Goal: Transaction & Acquisition: Purchase product/service

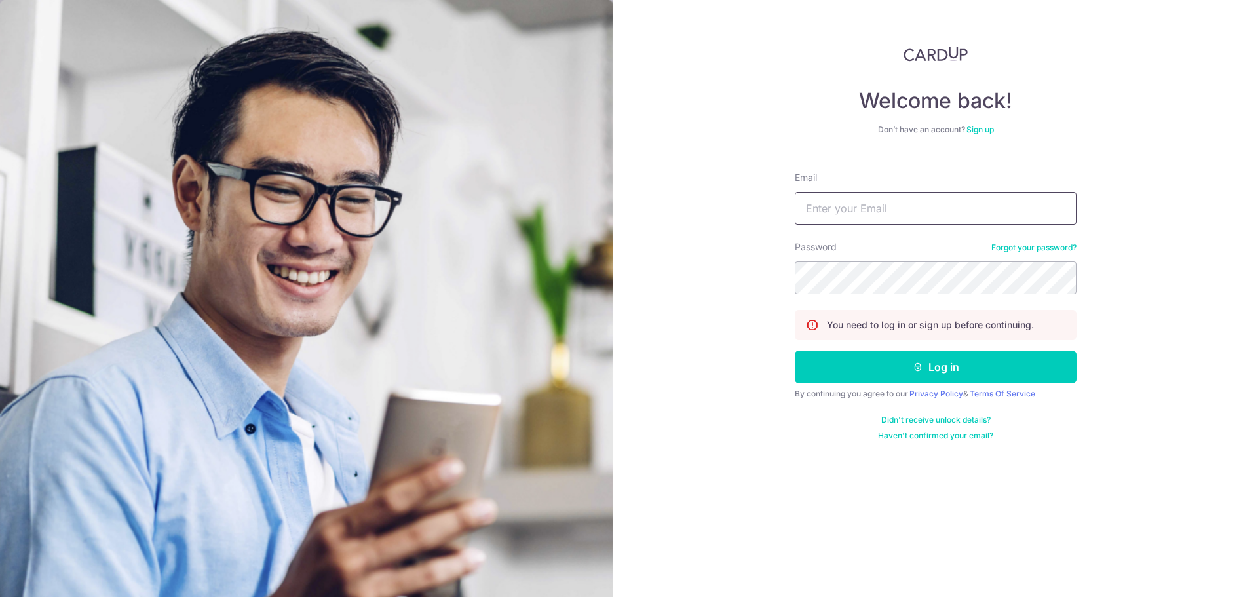
drag, startPoint x: 0, startPoint y: 0, endPoint x: 820, endPoint y: 204, distance: 845.0
click at [820, 204] on input "Email" at bounding box center [936, 208] width 282 height 33
type input "[EMAIL_ADDRESS][DOMAIN_NAME]"
click at [795, 350] on button "Log in" at bounding box center [936, 366] width 282 height 33
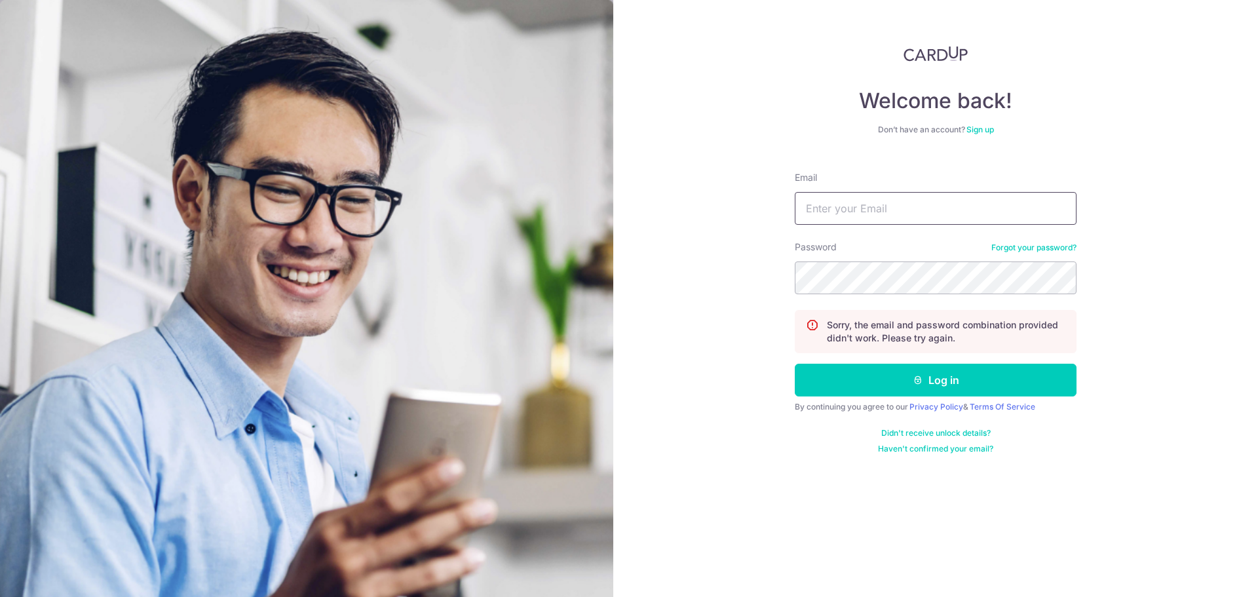
click at [911, 196] on input "Email" at bounding box center [936, 208] width 282 height 33
type input "[EMAIL_ADDRESS][DOMAIN_NAME]"
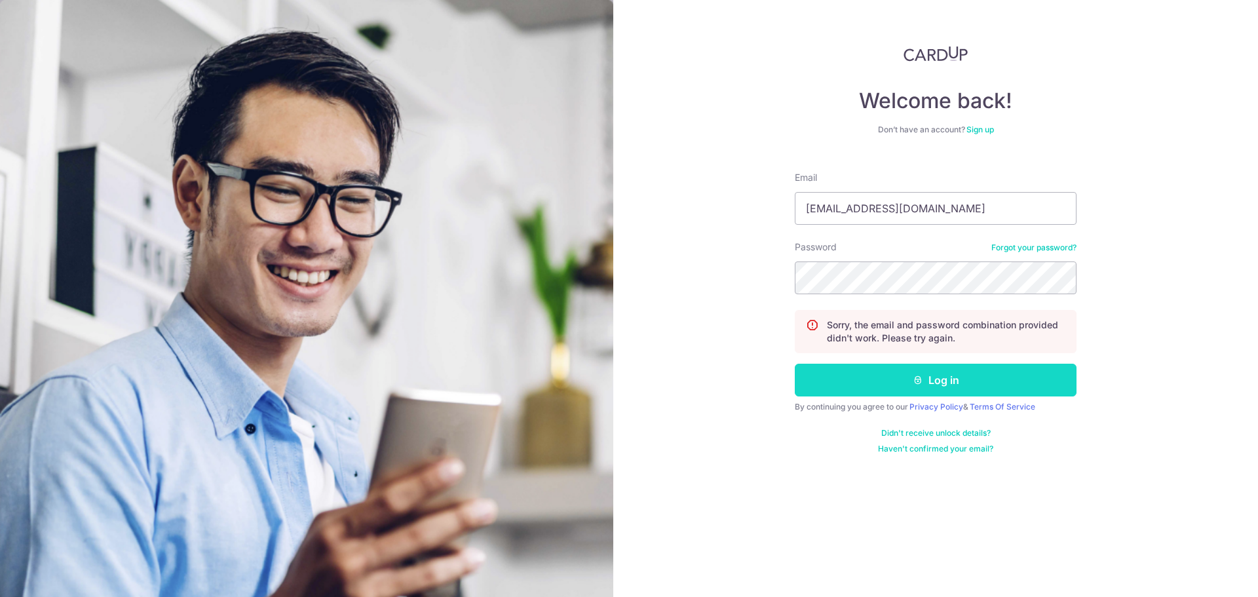
click at [943, 386] on button "Log in" at bounding box center [936, 380] width 282 height 33
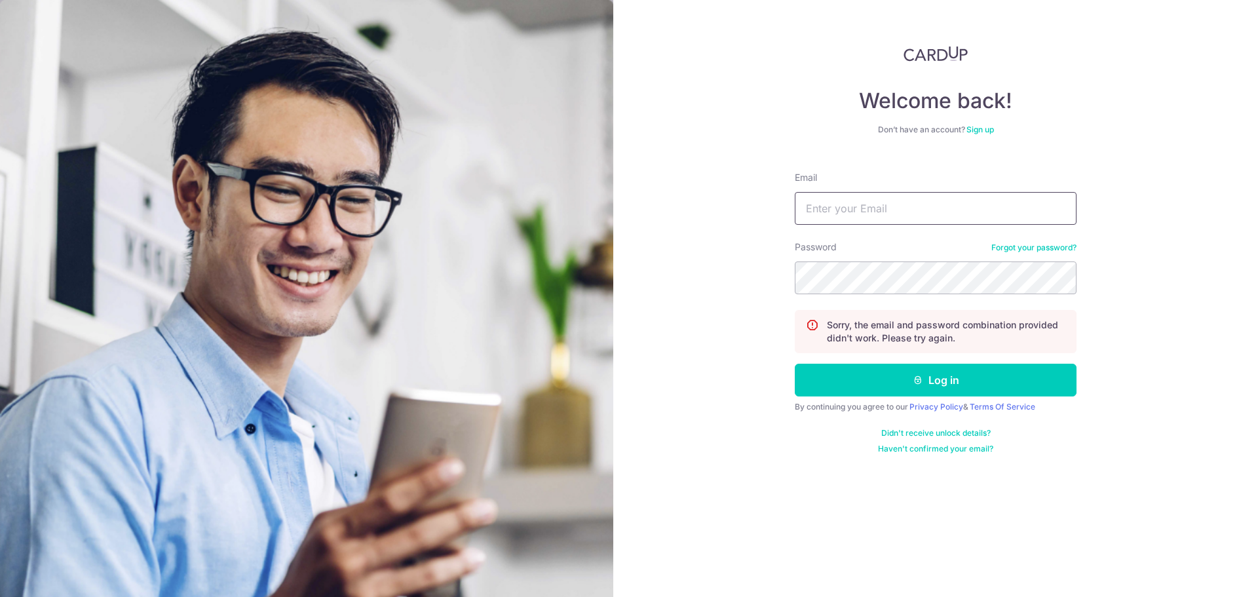
drag, startPoint x: 887, startPoint y: 204, endPoint x: 884, endPoint y: 217, distance: 13.5
click at [887, 204] on input "Email" at bounding box center [936, 208] width 282 height 33
type input "[EMAIL_ADDRESS][DOMAIN_NAME]"
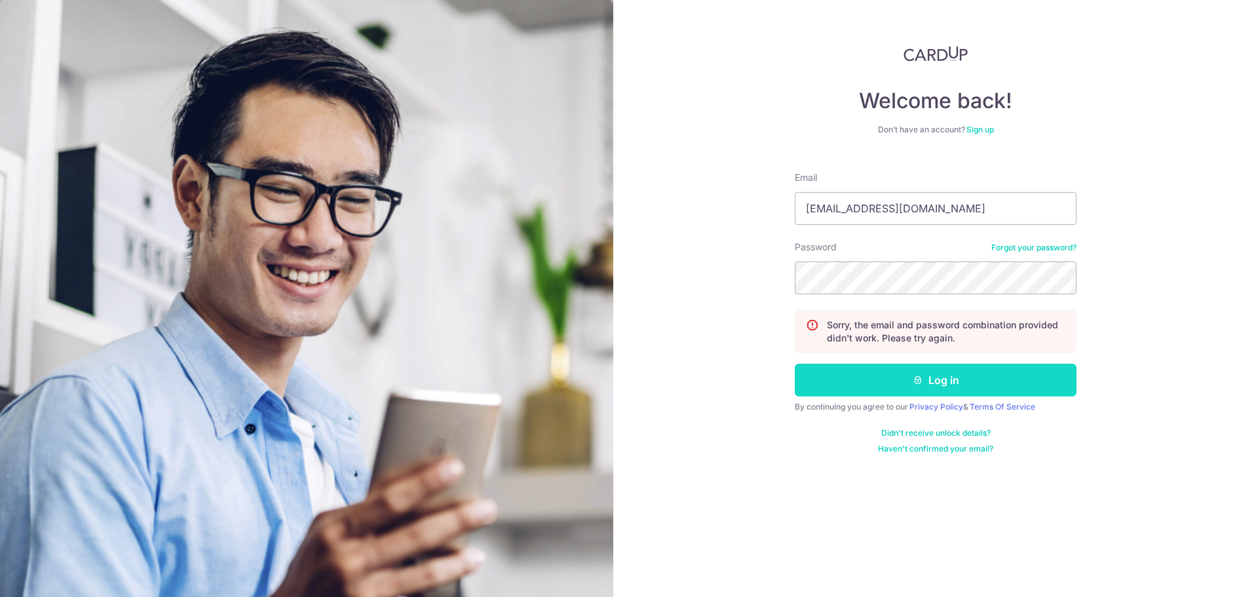
click at [908, 396] on button "Log in" at bounding box center [936, 380] width 282 height 33
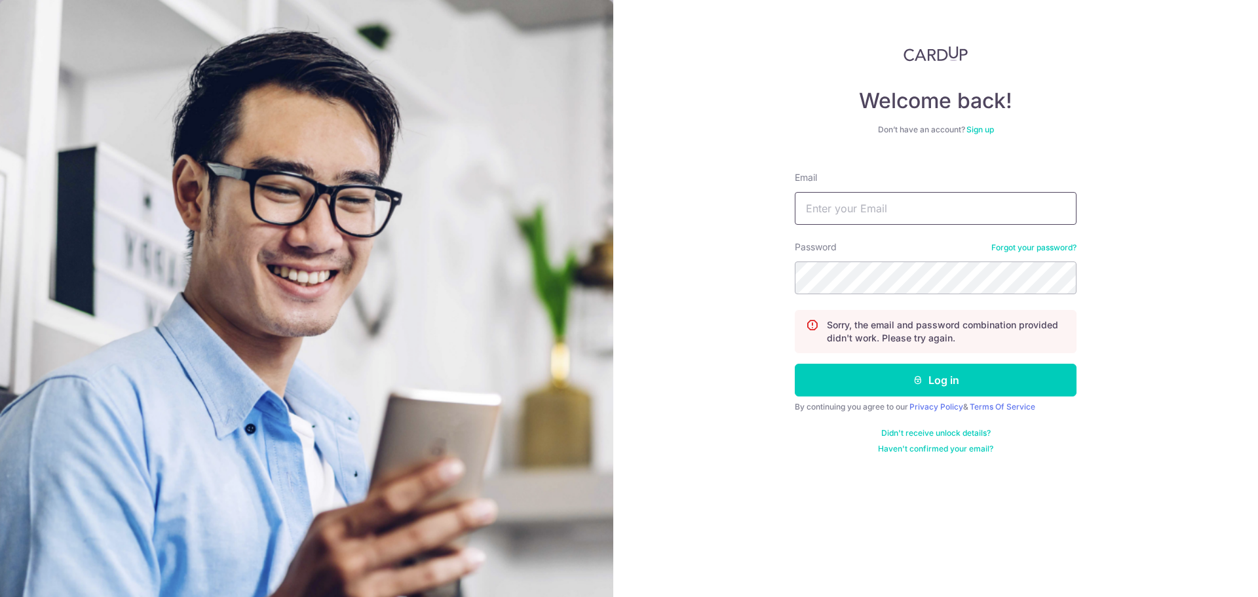
click at [886, 217] on input "Email" at bounding box center [936, 208] width 282 height 33
type input "[EMAIL_ADDRESS][DOMAIN_NAME]"
click at [795, 364] on button "Log in" at bounding box center [936, 380] width 282 height 33
drag, startPoint x: 880, startPoint y: 206, endPoint x: 880, endPoint y: 213, distance: 7.2
click at [880, 206] on input "Email" at bounding box center [936, 208] width 282 height 33
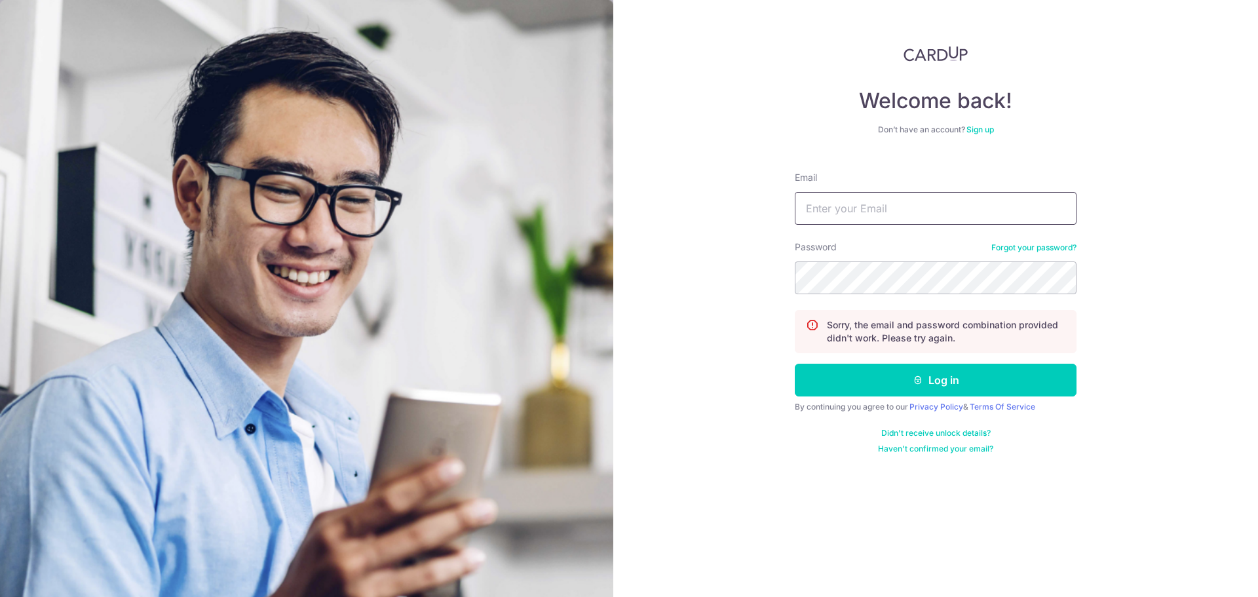
type input "[EMAIL_ADDRESS][DOMAIN_NAME]"
click at [795, 364] on button "Log in" at bounding box center [936, 380] width 282 height 33
click at [909, 191] on div "Email" at bounding box center [936, 198] width 282 height 54
click at [903, 206] on input "Email" at bounding box center [936, 208] width 282 height 33
type input "[EMAIL_ADDRESS][DOMAIN_NAME]"
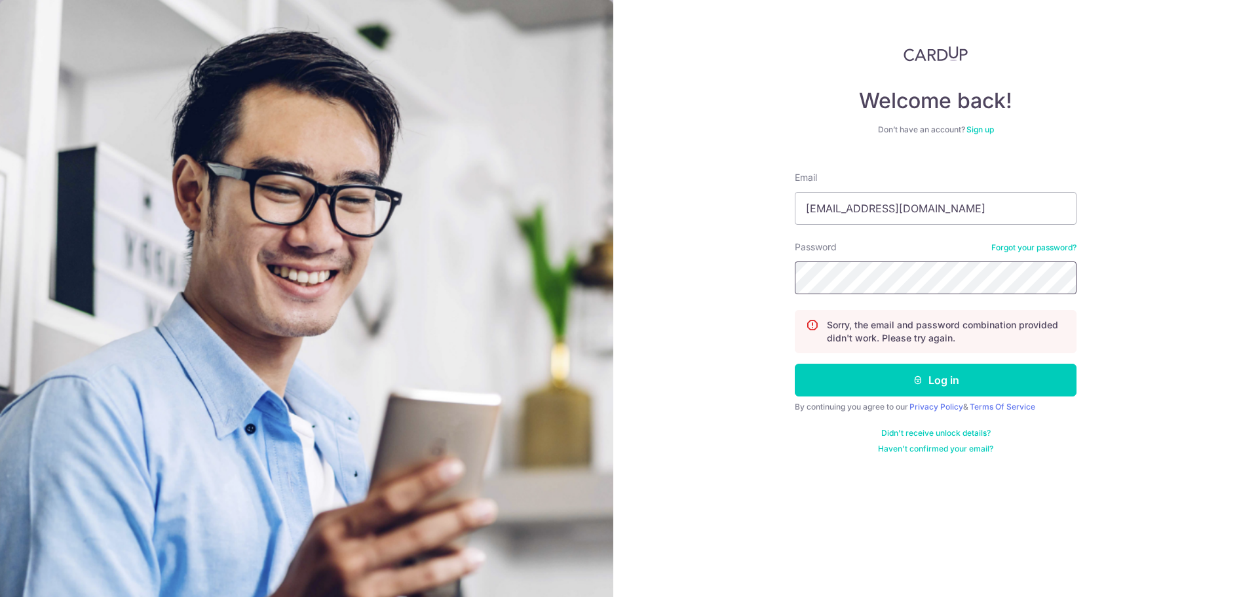
click at [795, 364] on button "Log in" at bounding box center [936, 380] width 282 height 33
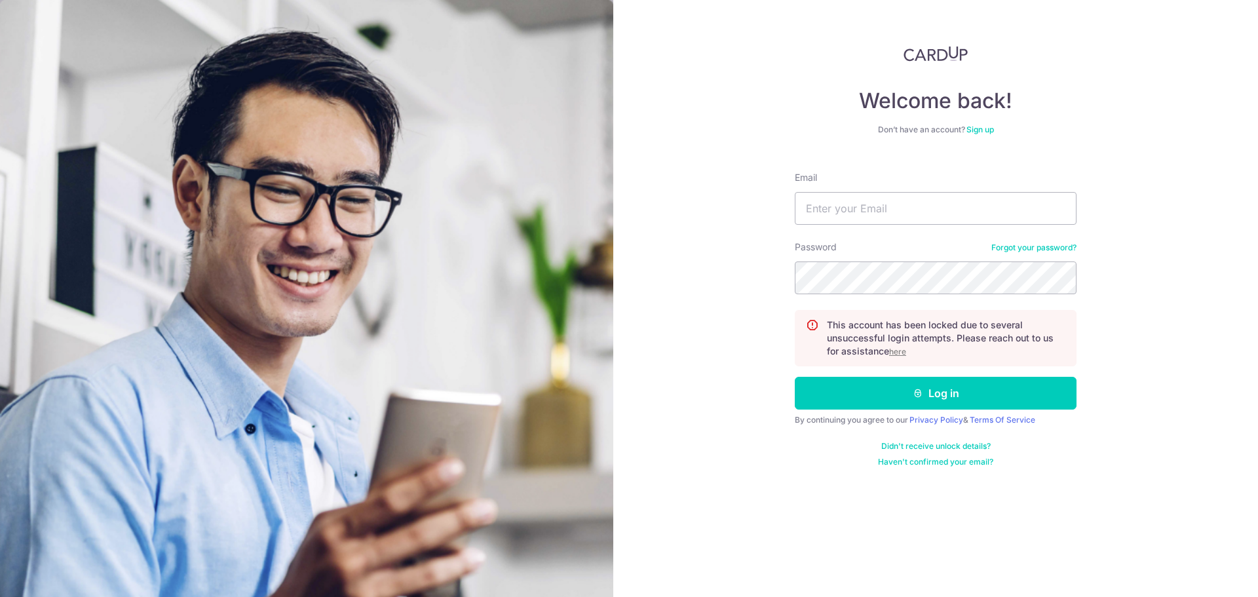
click at [1073, 244] on link "Forgot your password?" at bounding box center [1033, 247] width 85 height 10
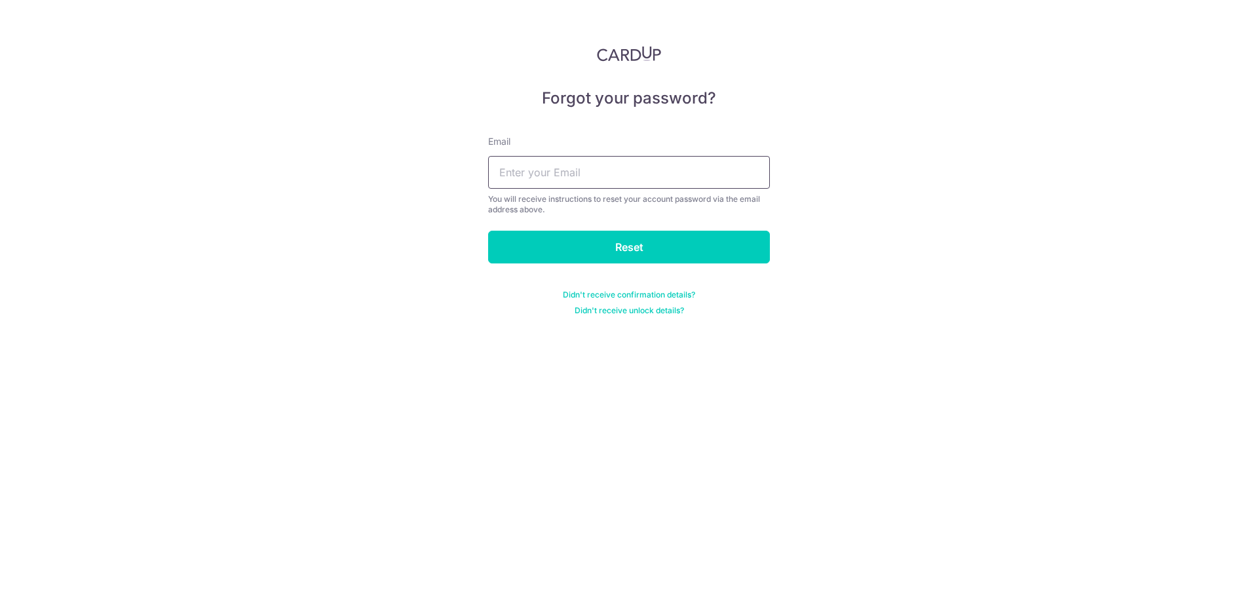
click at [548, 156] on input "text" at bounding box center [629, 172] width 282 height 33
type input "adamsum108@gmail.com"
click at [608, 243] on input "Reset" at bounding box center [629, 247] width 282 height 33
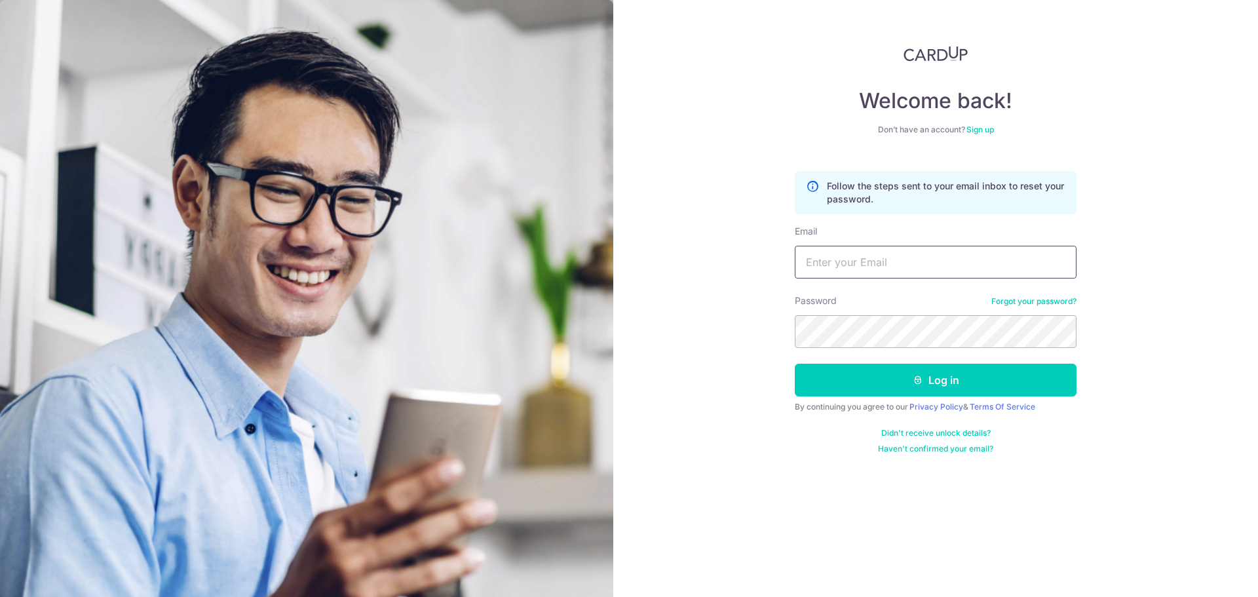
click at [817, 269] on input "Email" at bounding box center [936, 262] width 282 height 33
type input "adamsum108@gmail.com"
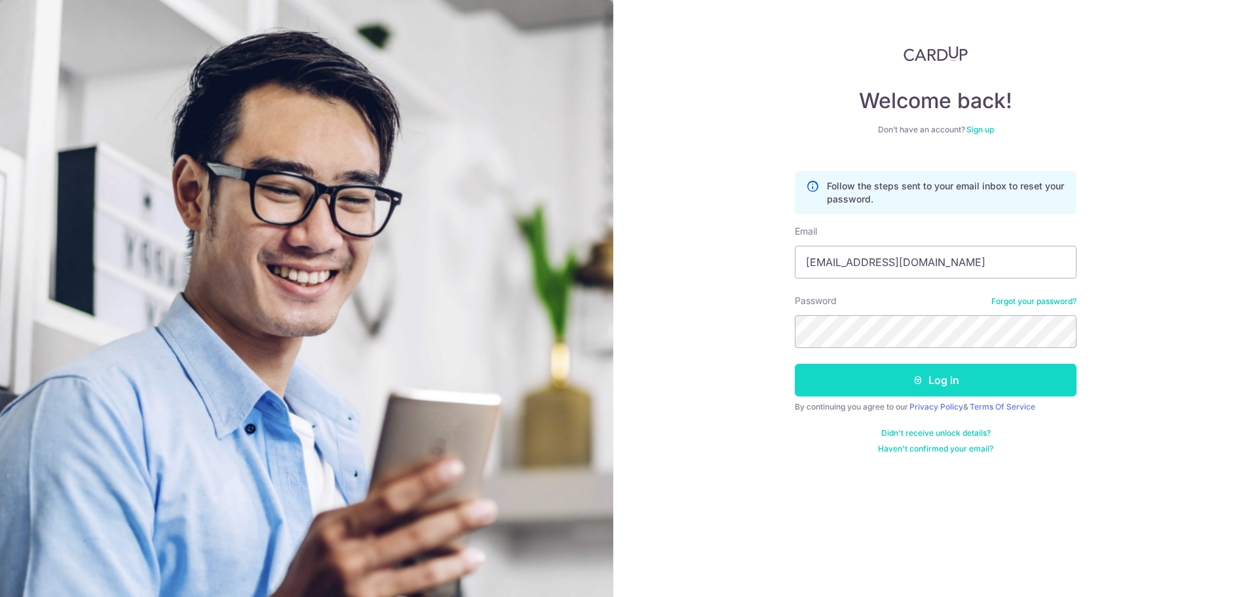
click at [903, 369] on button "Log in" at bounding box center [936, 380] width 282 height 33
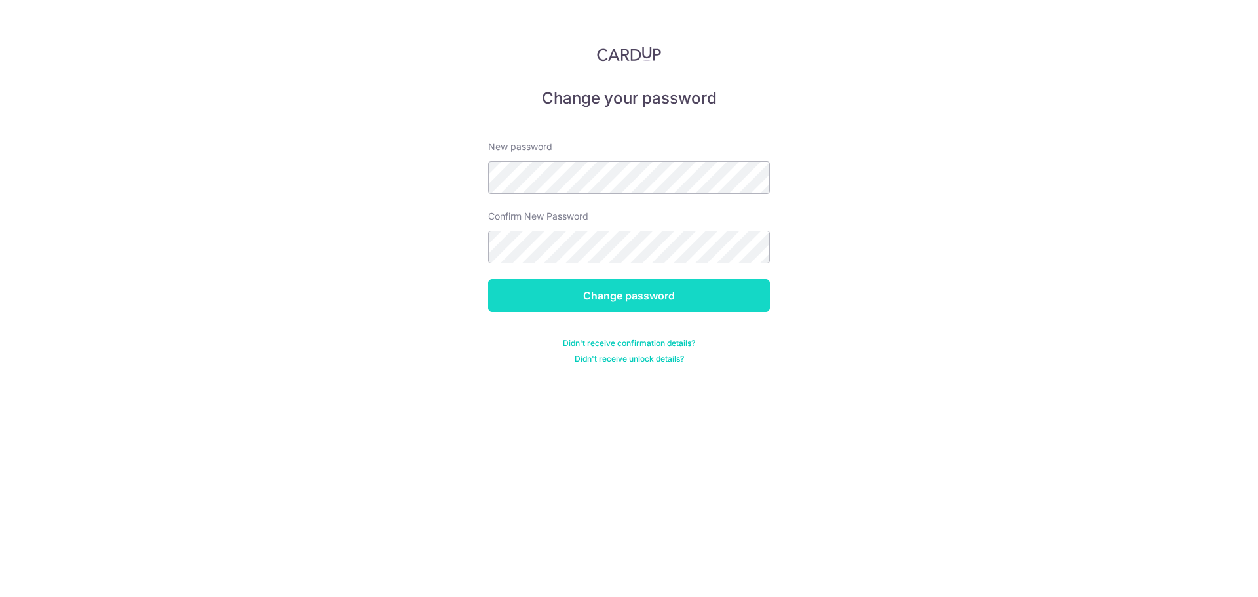
click at [601, 287] on input "Change password" at bounding box center [629, 295] width 282 height 33
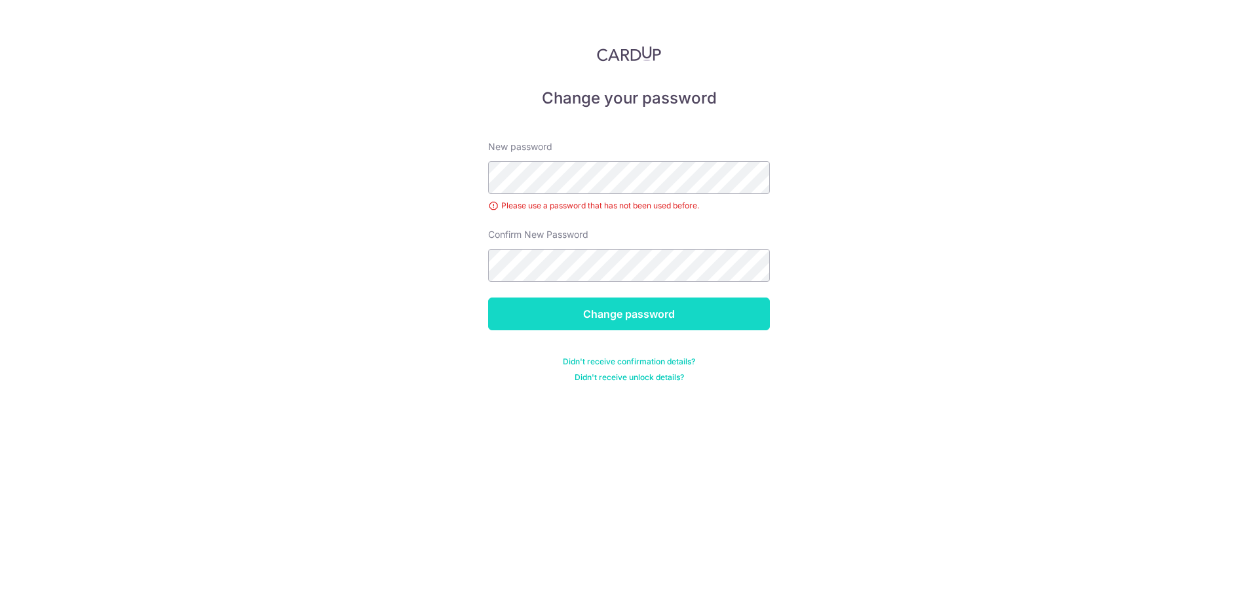
click at [612, 318] on input "Change password" at bounding box center [629, 313] width 282 height 33
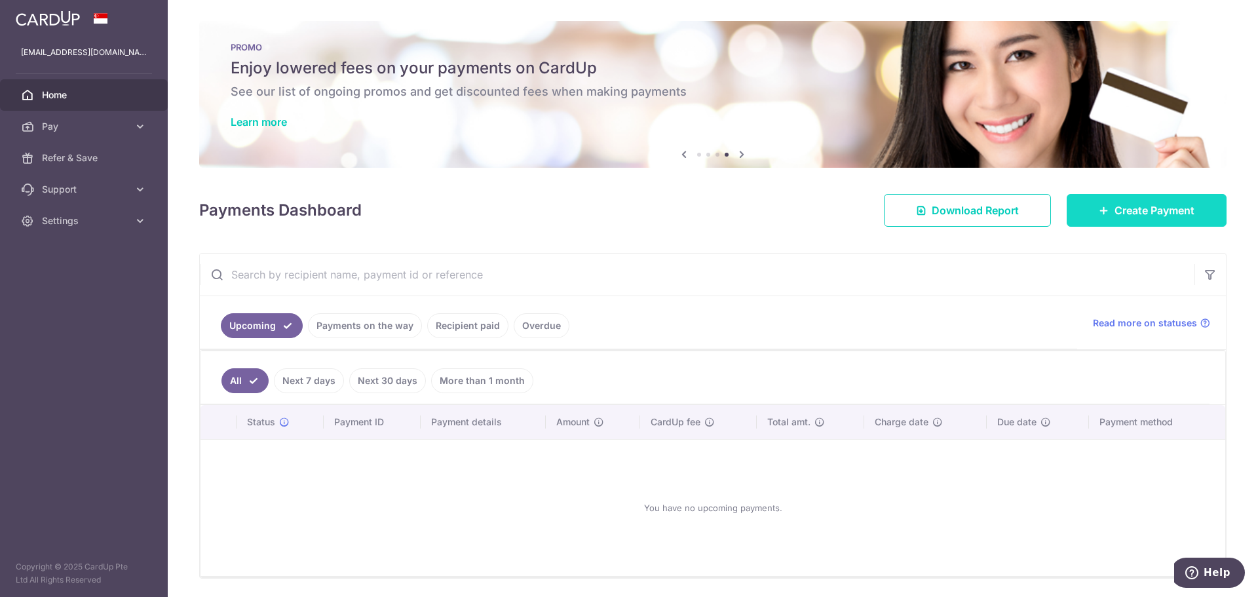
click at [1098, 206] on icon at bounding box center [1103, 210] width 10 height 10
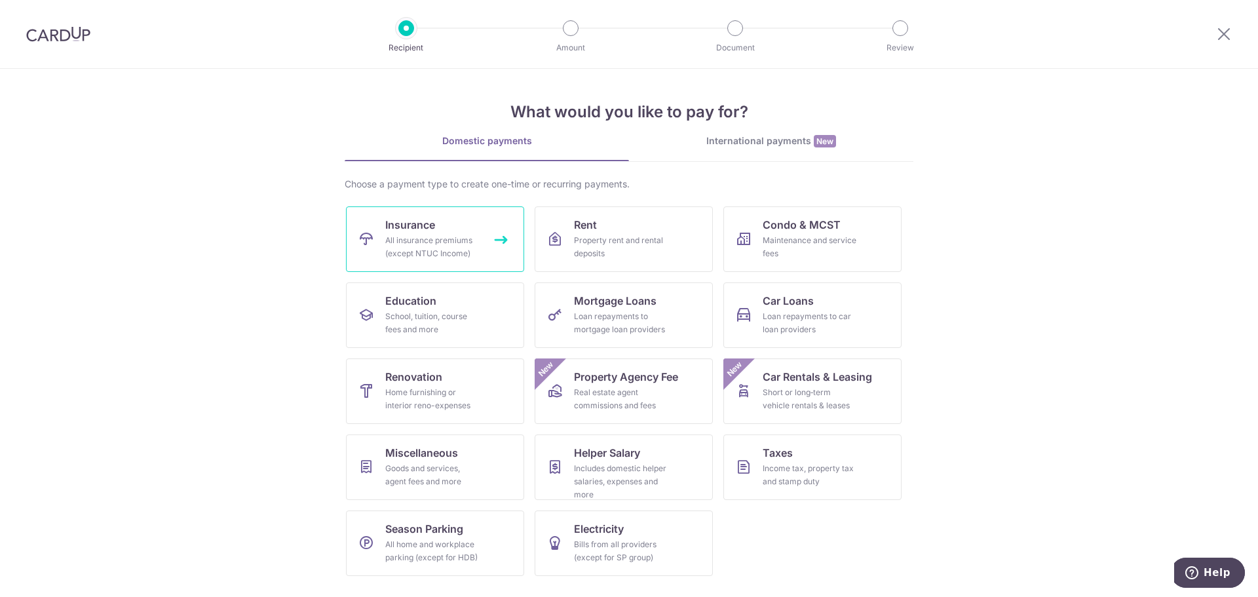
click at [447, 242] on div "All insurance premiums (except NTUC Income)" at bounding box center [432, 247] width 94 height 26
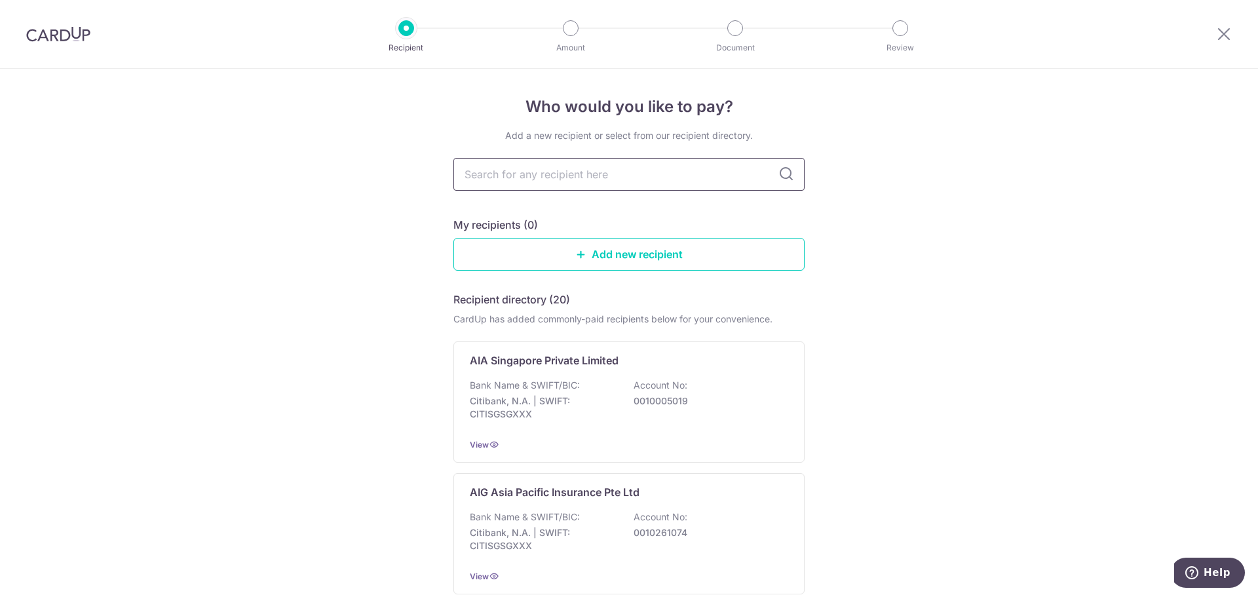
click at [525, 174] on input "text" at bounding box center [628, 174] width 351 height 33
click at [741, 223] on div "My recipients (0)" at bounding box center [628, 225] width 351 height 16
click at [506, 172] on input "text" at bounding box center [628, 174] width 351 height 33
type input "aia"
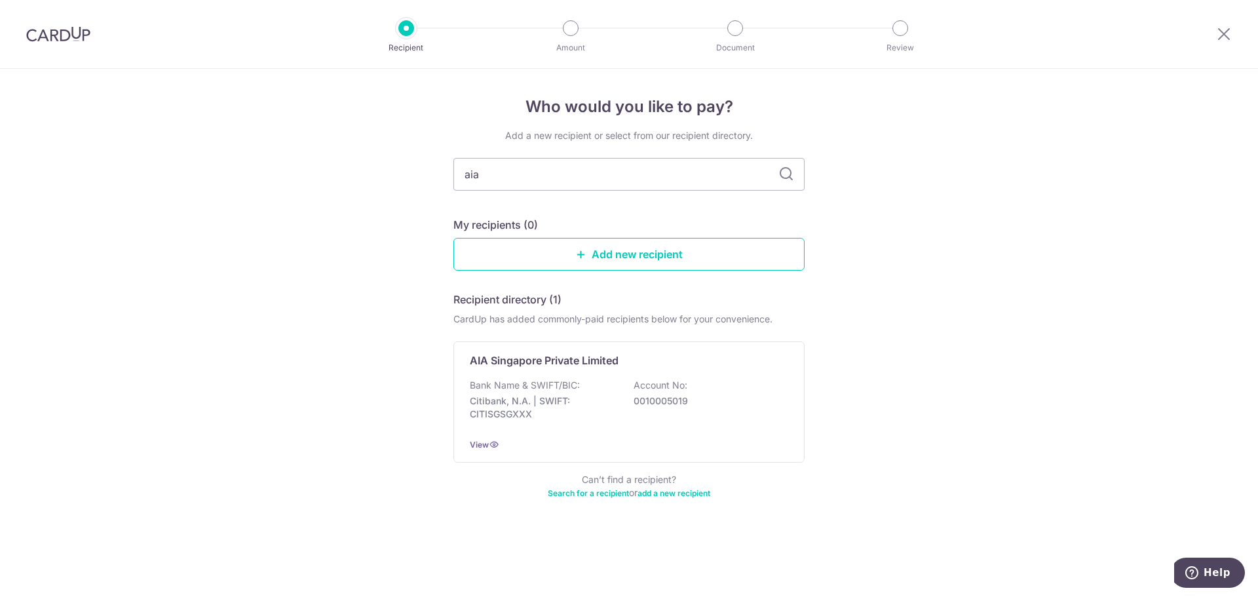
drag, startPoint x: 481, startPoint y: 178, endPoint x: 418, endPoint y: 175, distance: 63.6
click at [418, 175] on div "Who would you like to pay? Add a new recipient or select from our recipient dir…" at bounding box center [629, 333] width 1258 height 528
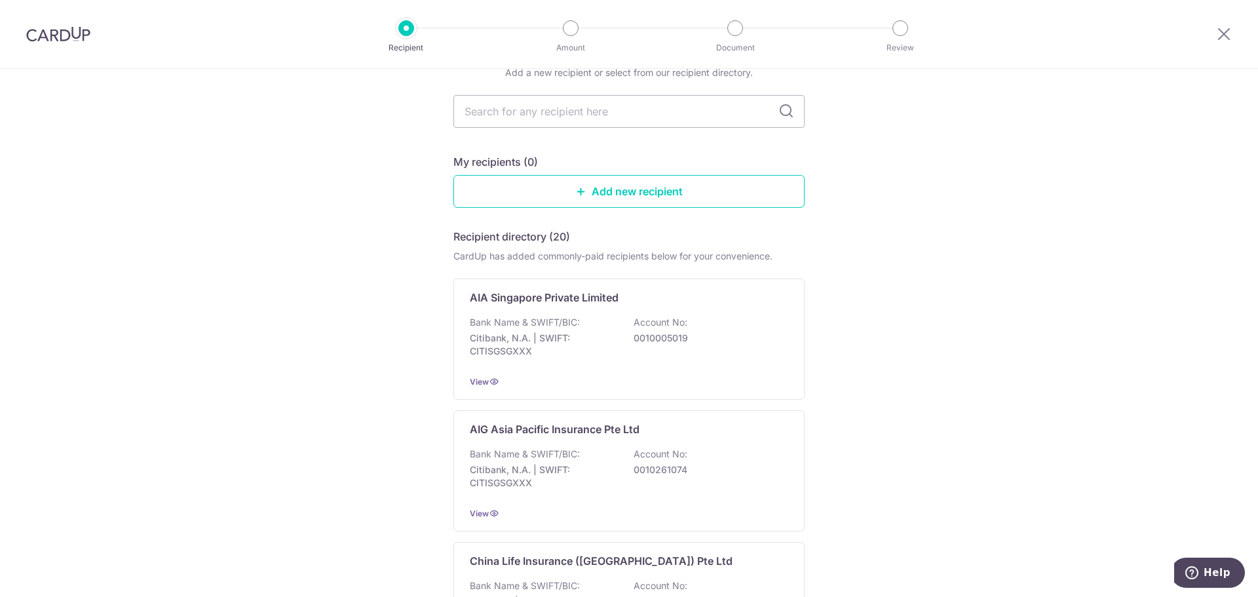
scroll to position [65, 0]
click at [514, 298] on p "AIA Singapore Private Limited" at bounding box center [544, 295] width 149 height 16
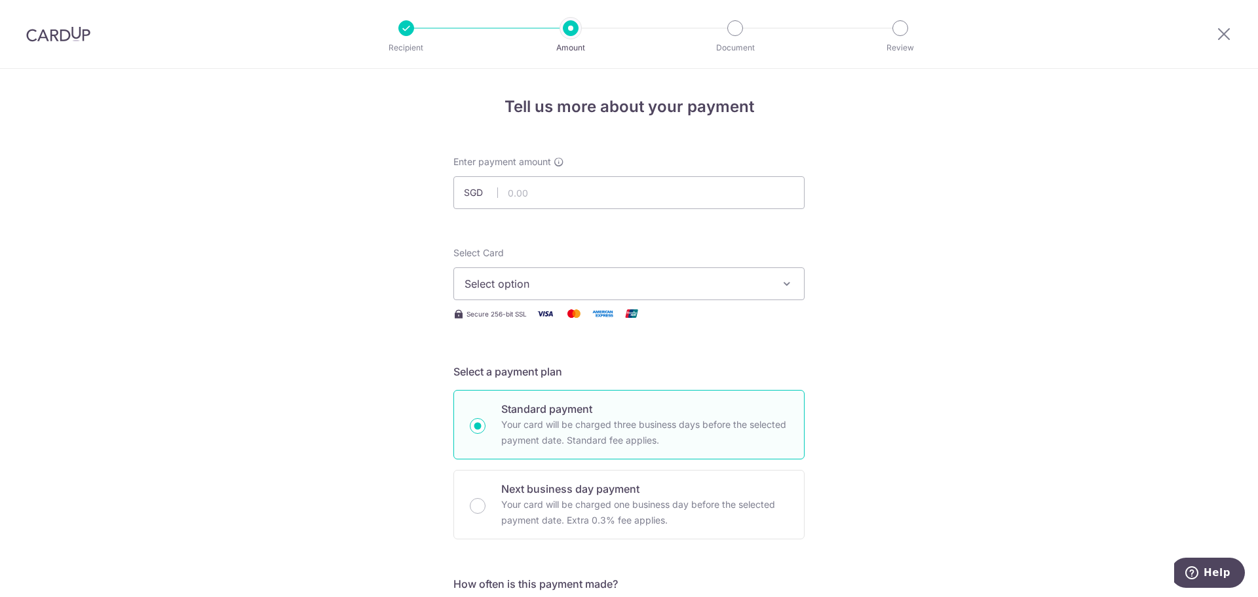
click at [574, 173] on div "Enter payment amount SGD" at bounding box center [628, 182] width 351 height 54
click at [572, 187] on input "text" at bounding box center [628, 192] width 351 height 33
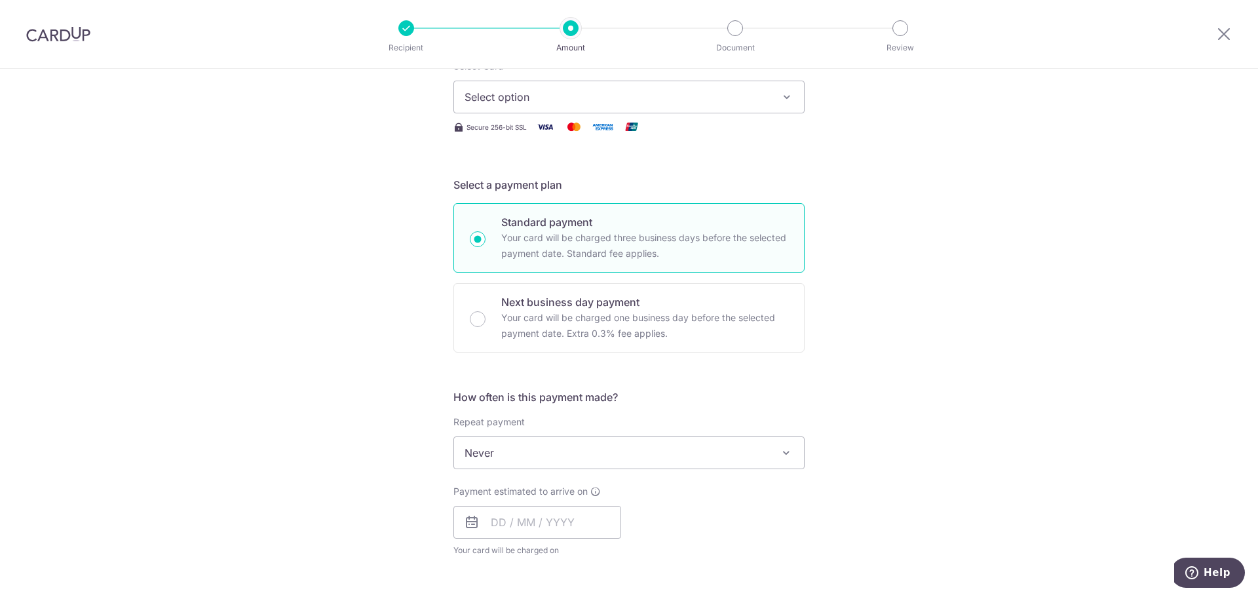
scroll to position [196, 0]
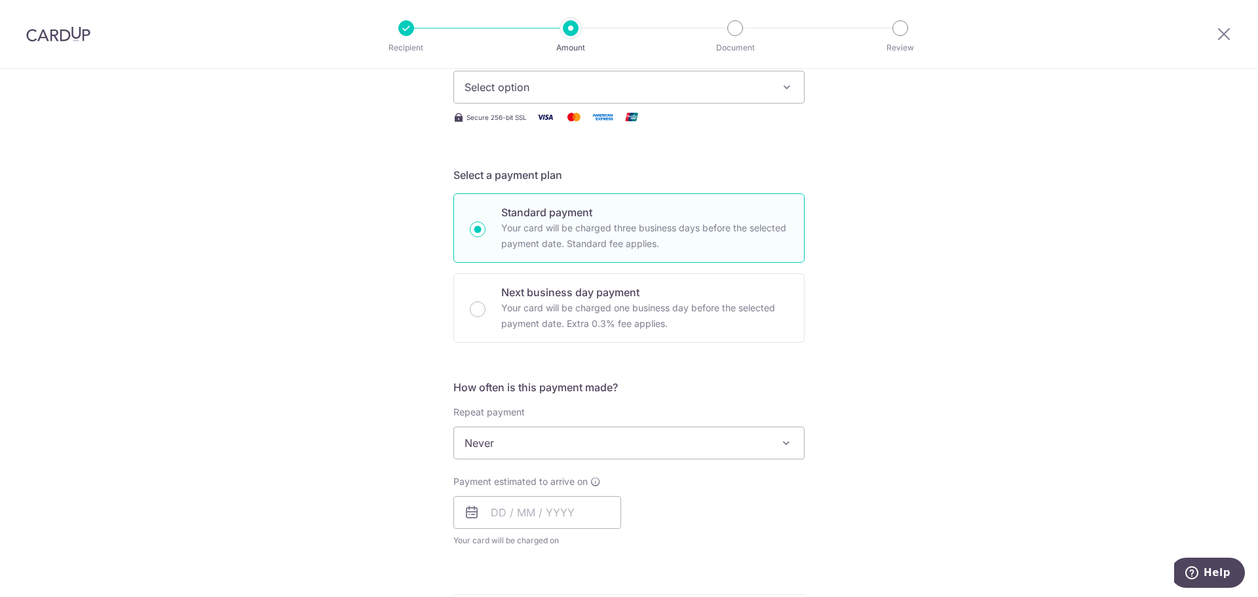
click at [922, 255] on div "Tell us more about your payment Enter payment amount SGD Select Card Select opt…" at bounding box center [629, 464] width 1258 height 1185
drag, startPoint x: 88, startPoint y: 37, endPoint x: 694, endPoint y: 60, distance: 606.3
click at [88, 37] on img at bounding box center [58, 34] width 64 height 16
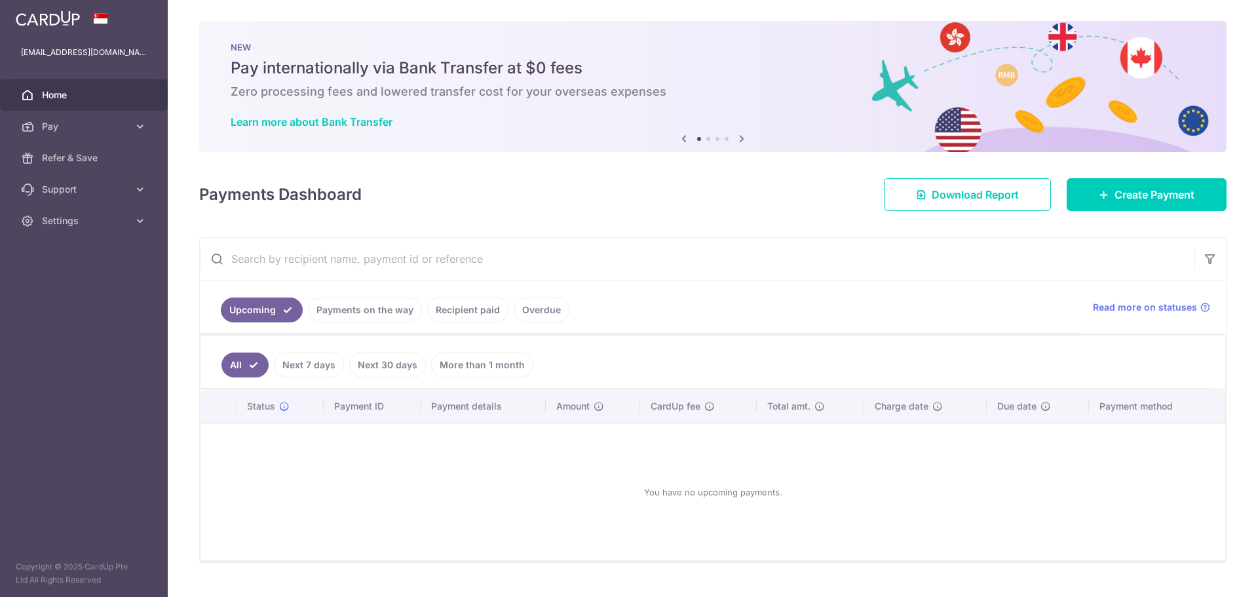
click at [483, 313] on link "Recipient paid" at bounding box center [467, 309] width 81 height 25
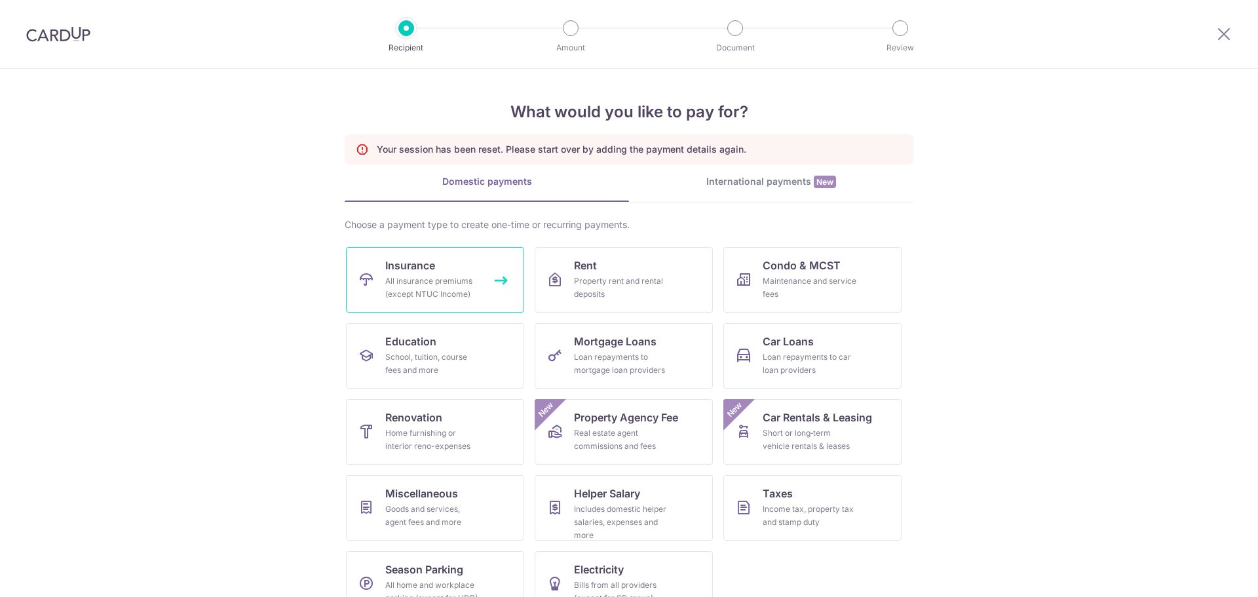
click at [436, 286] on div "All insurance premiums (except NTUC Income)" at bounding box center [432, 287] width 94 height 26
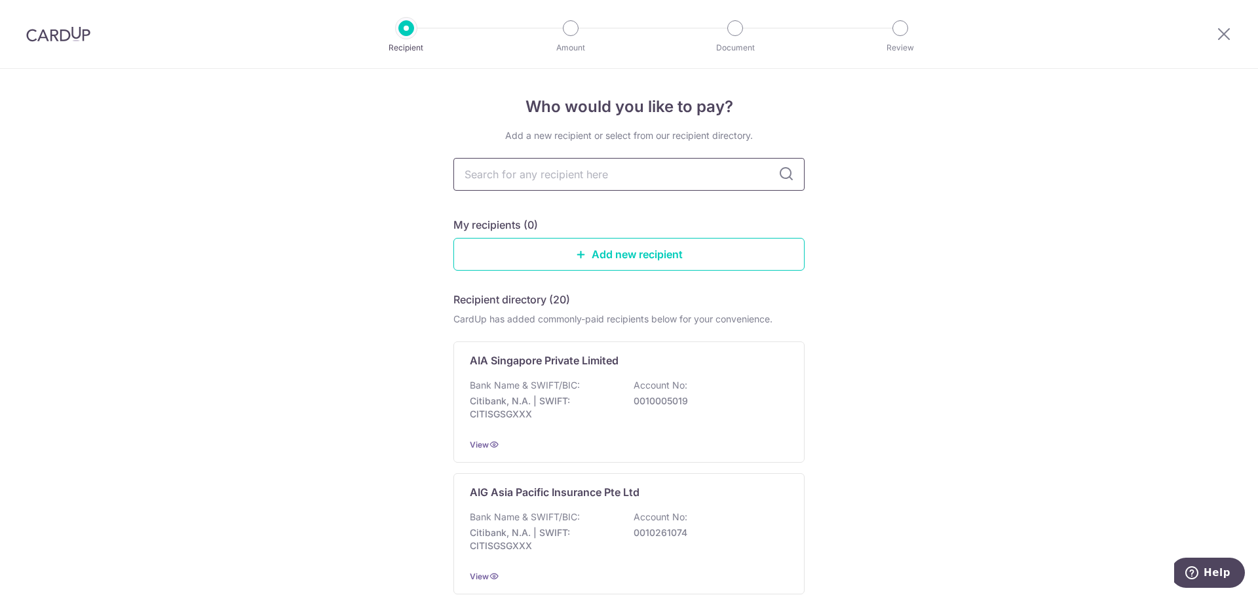
click at [607, 190] on input "text" at bounding box center [628, 174] width 351 height 33
click at [629, 179] on input "text" at bounding box center [628, 174] width 351 height 33
click at [787, 162] on input "text" at bounding box center [628, 174] width 351 height 33
click at [781, 170] on icon at bounding box center [786, 174] width 16 height 16
click at [691, 184] on input "text" at bounding box center [628, 174] width 351 height 33
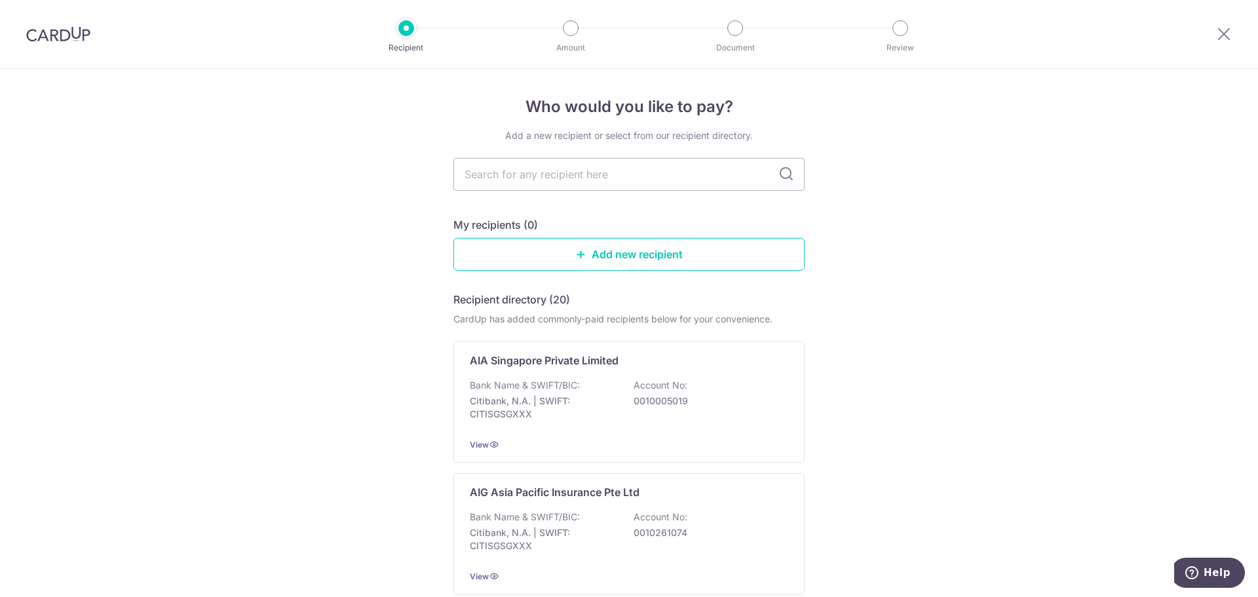
click at [629, 390] on div "Bank Name & SWIFT/BIC: Citibank, N.A. | SWIFT: CITISGSGXXX Account No: 00100050…" at bounding box center [629, 403] width 318 height 48
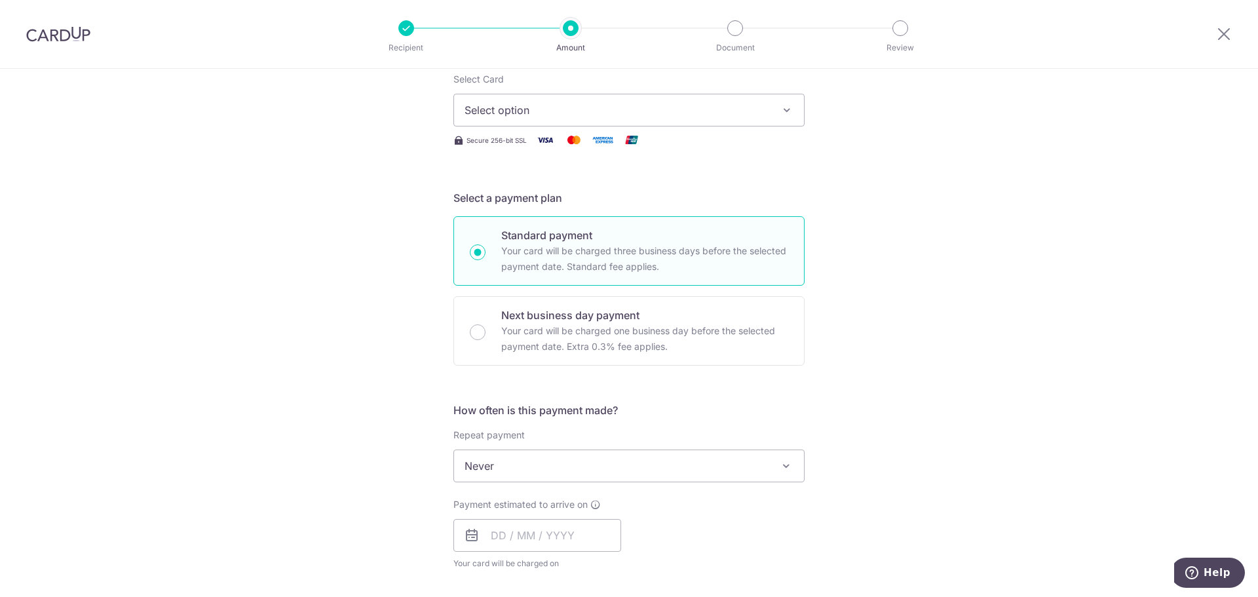
scroll to position [196, 0]
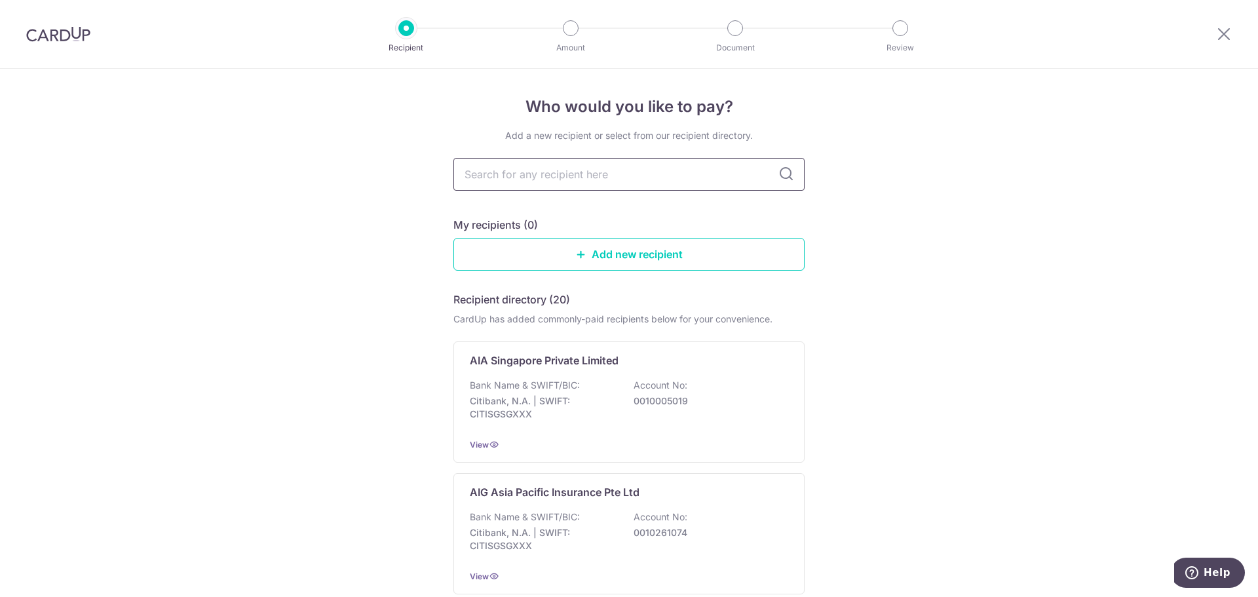
click at [572, 174] on input "text" at bounding box center [628, 174] width 351 height 33
type input "aia"
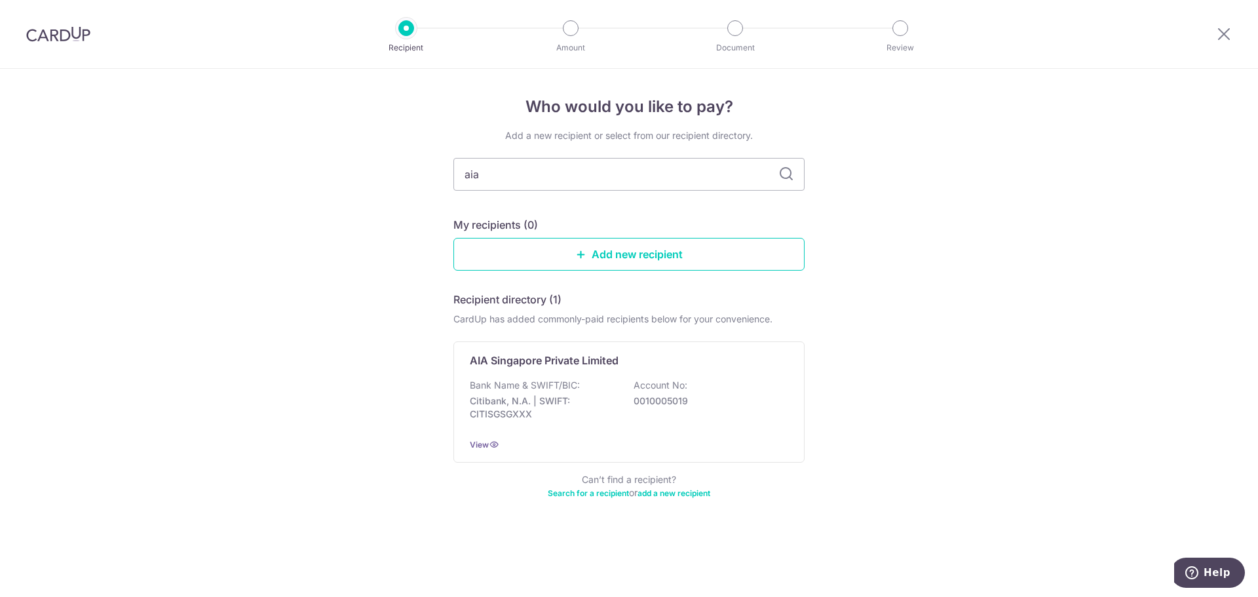
drag, startPoint x: 779, startPoint y: 181, endPoint x: 788, endPoint y: 175, distance: 10.9
click at [788, 175] on icon at bounding box center [786, 174] width 16 height 16
click at [529, 377] on div "AIA Singapore Private Limited Bank Name & SWIFT/BIC: Citibank, N.A. | SWIFT: CI…" at bounding box center [628, 401] width 351 height 121
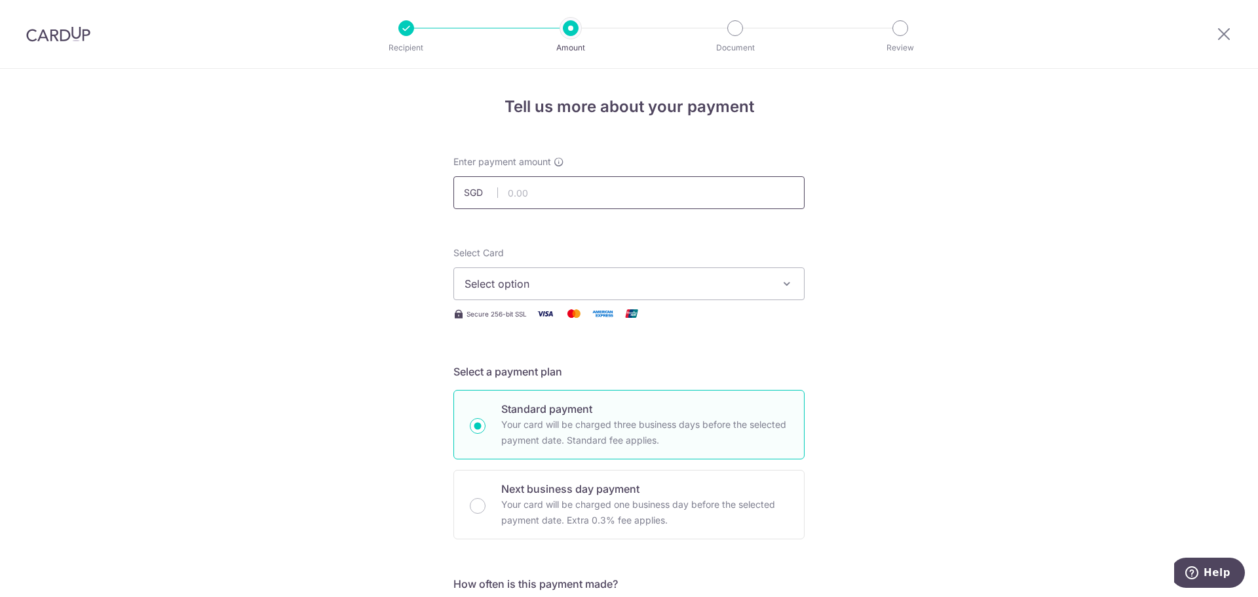
click at [549, 192] on input "text" at bounding box center [628, 192] width 351 height 33
drag, startPoint x: 519, startPoint y: 189, endPoint x: 486, endPoint y: 191, distance: 33.5
click at [486, 191] on div "SGD 850.72" at bounding box center [628, 192] width 351 height 33
type input "860.72"
click at [589, 295] on button "Select option" at bounding box center [628, 283] width 351 height 33
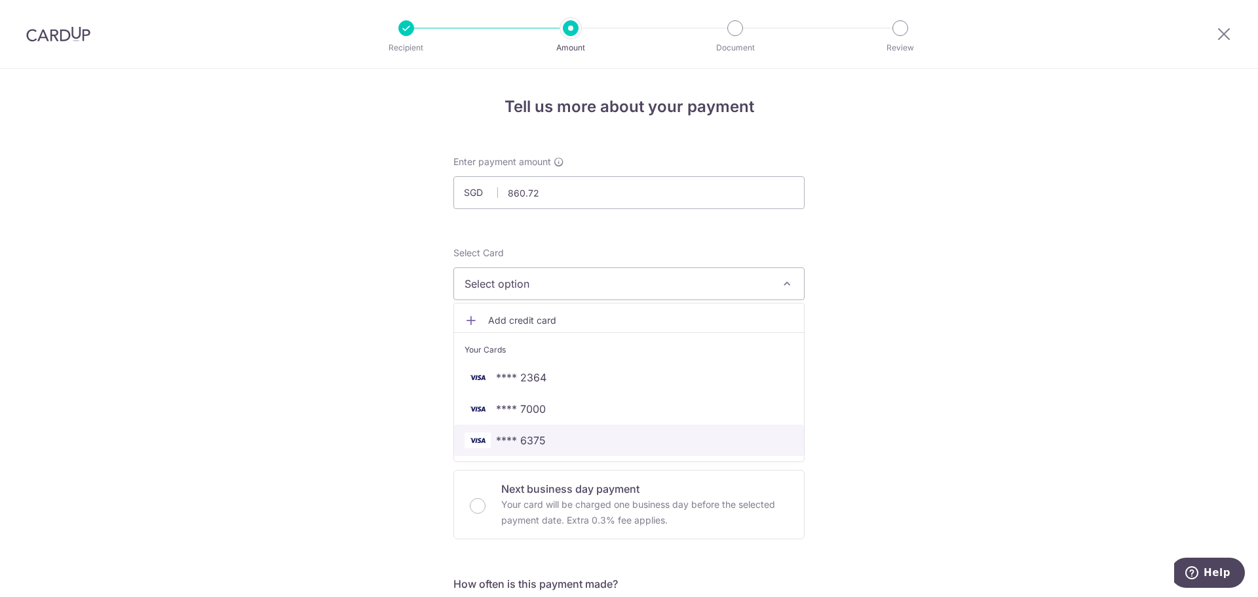
click at [550, 438] on span "**** 6375" at bounding box center [628, 440] width 329 height 16
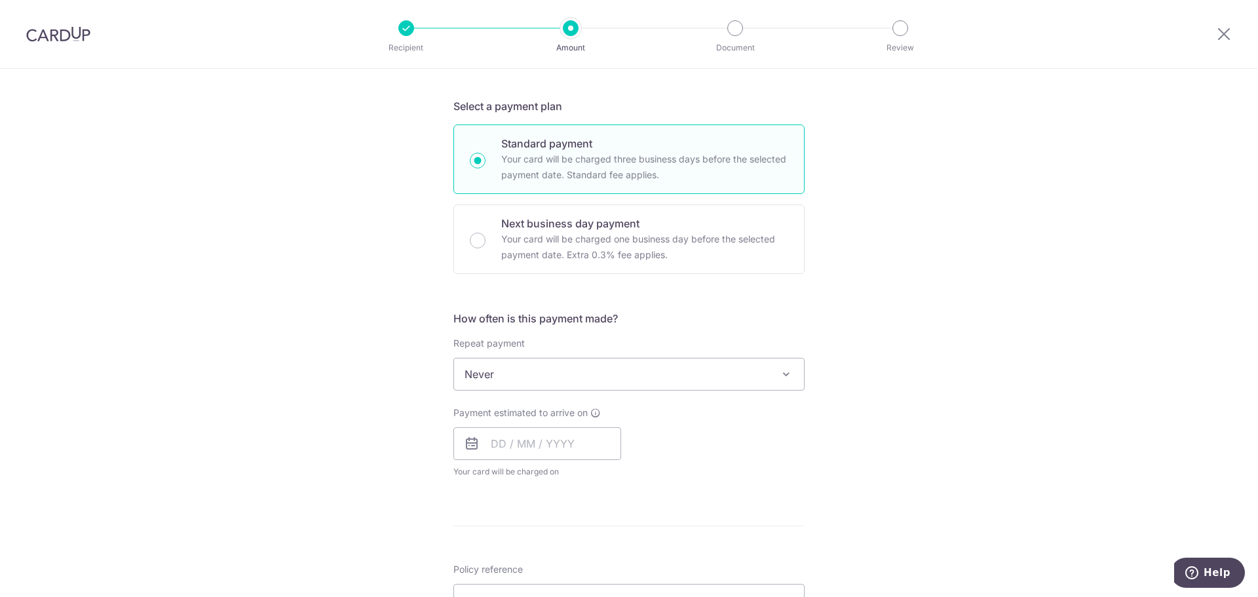
scroll to position [327, 0]
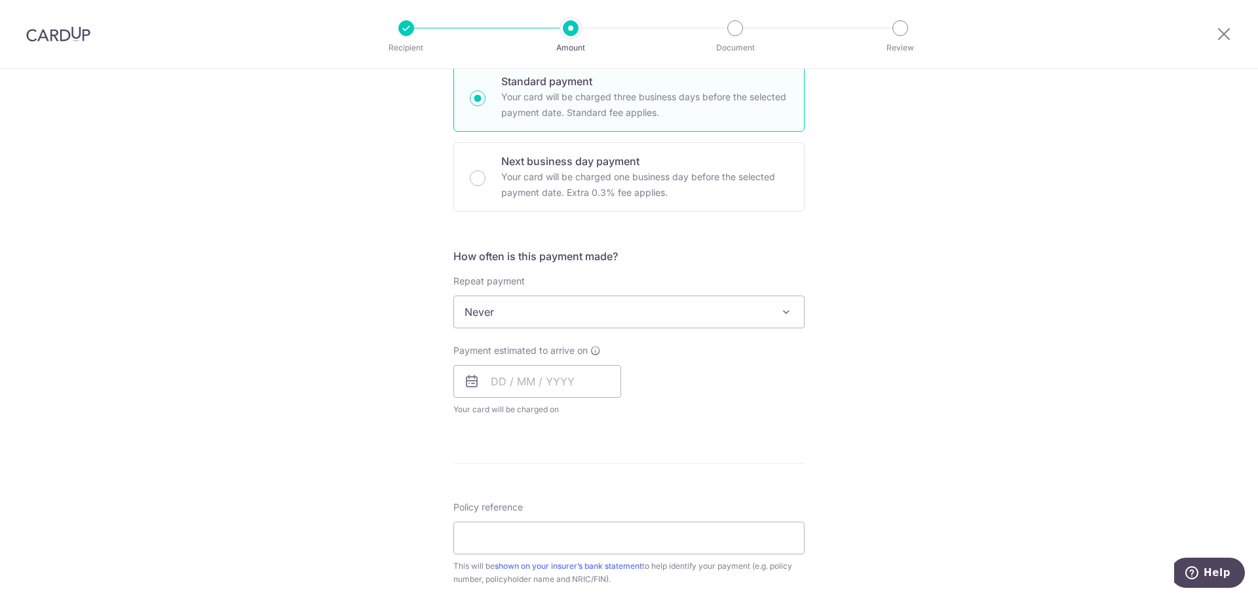
click at [708, 324] on span "Never" at bounding box center [629, 311] width 350 height 31
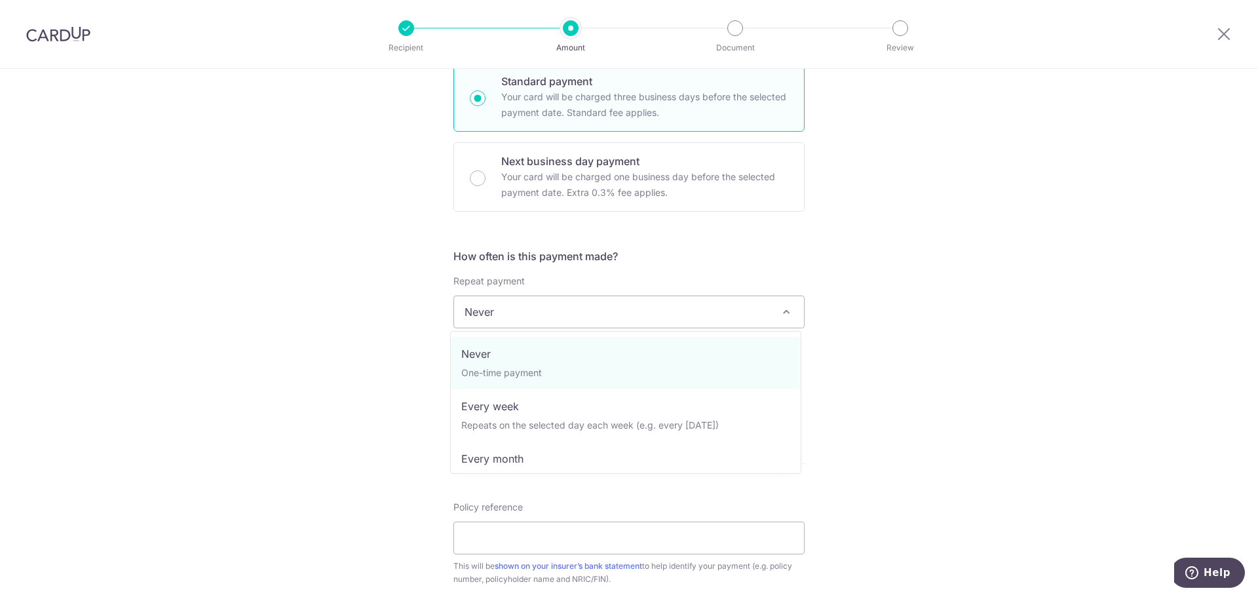
click at [708, 324] on span "Never" at bounding box center [629, 311] width 350 height 31
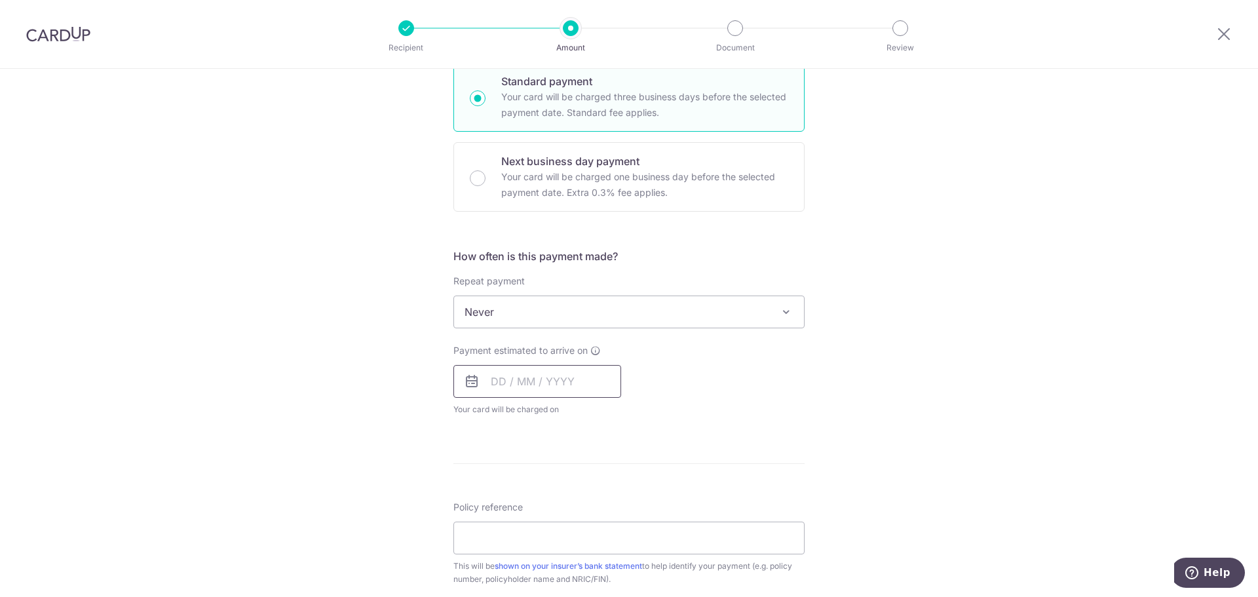
click at [524, 386] on input "text" at bounding box center [537, 381] width 168 height 33
click at [768, 399] on div "Payment estimated to arrive on Prev Next Sep Oct Nov Dec 2025 2026 2027 2028 20…" at bounding box center [628, 380] width 367 height 72
click at [531, 394] on input "text" at bounding box center [537, 381] width 168 height 33
click at [584, 534] on link "18" at bounding box center [584, 526] width 21 height 21
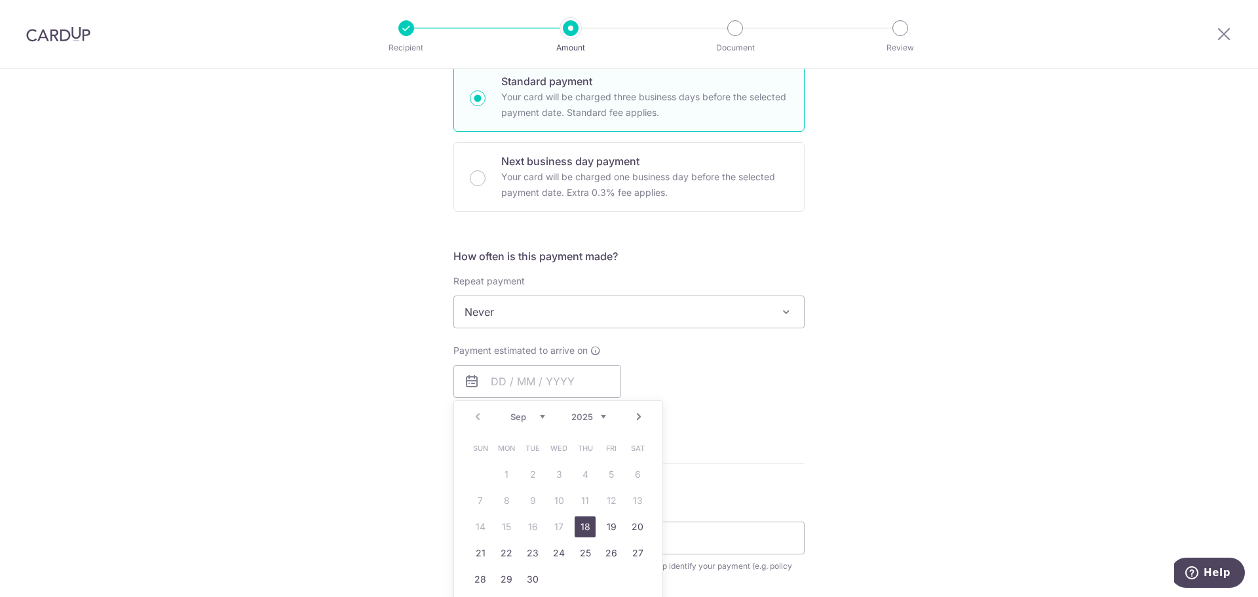
type input "18/09/2025"
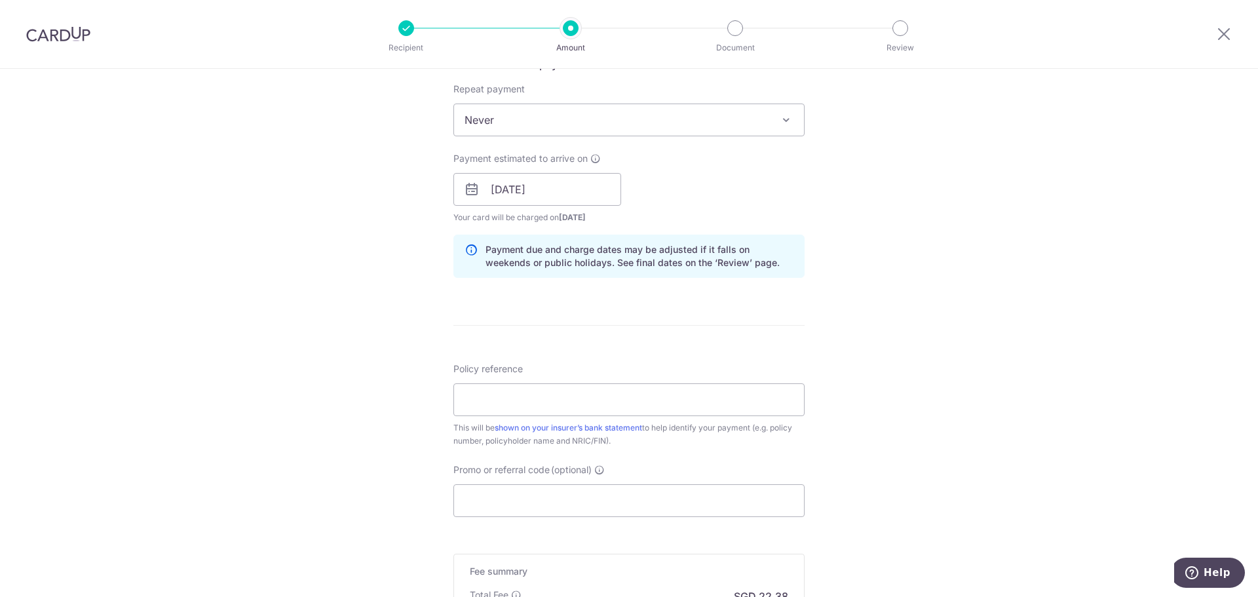
scroll to position [524, 0]
click at [677, 391] on input "Policy reference" at bounding box center [628, 395] width 351 height 33
click at [827, 391] on div "Tell us more about your payment Enter payment amount SGD 860.72 860.72 Select C…" at bounding box center [629, 164] width 1258 height 1239
click at [705, 398] on input "Policy reference" at bounding box center [628, 395] width 351 height 33
type input "L549984234"
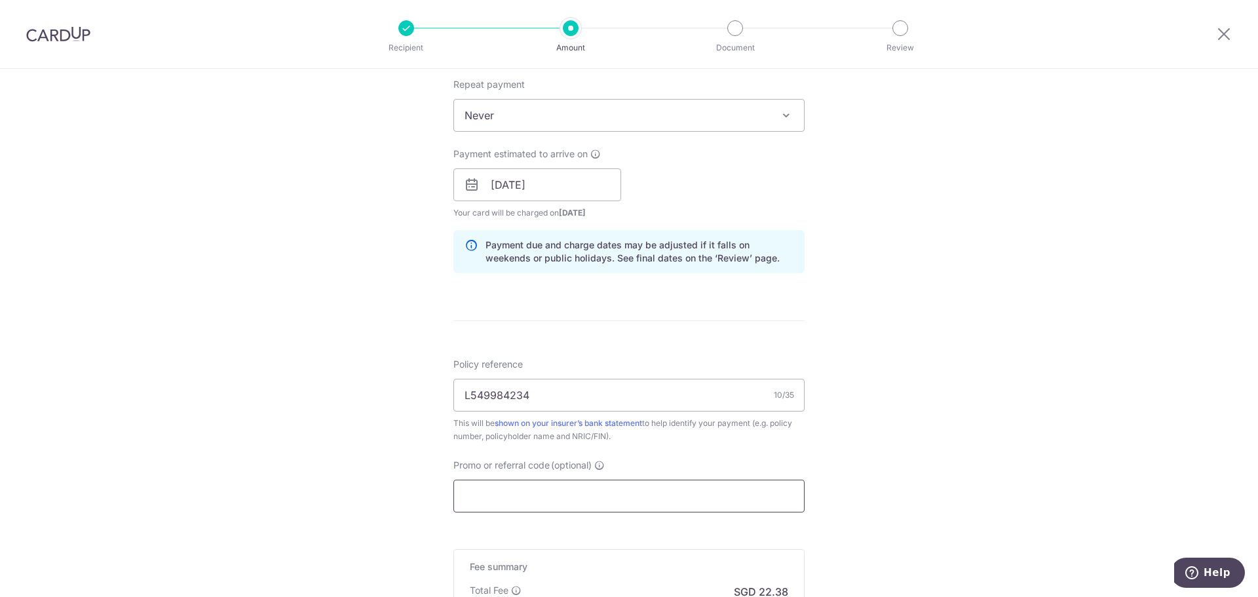
click at [662, 502] on input "Promo or referral code (optional)" at bounding box center [628, 495] width 351 height 33
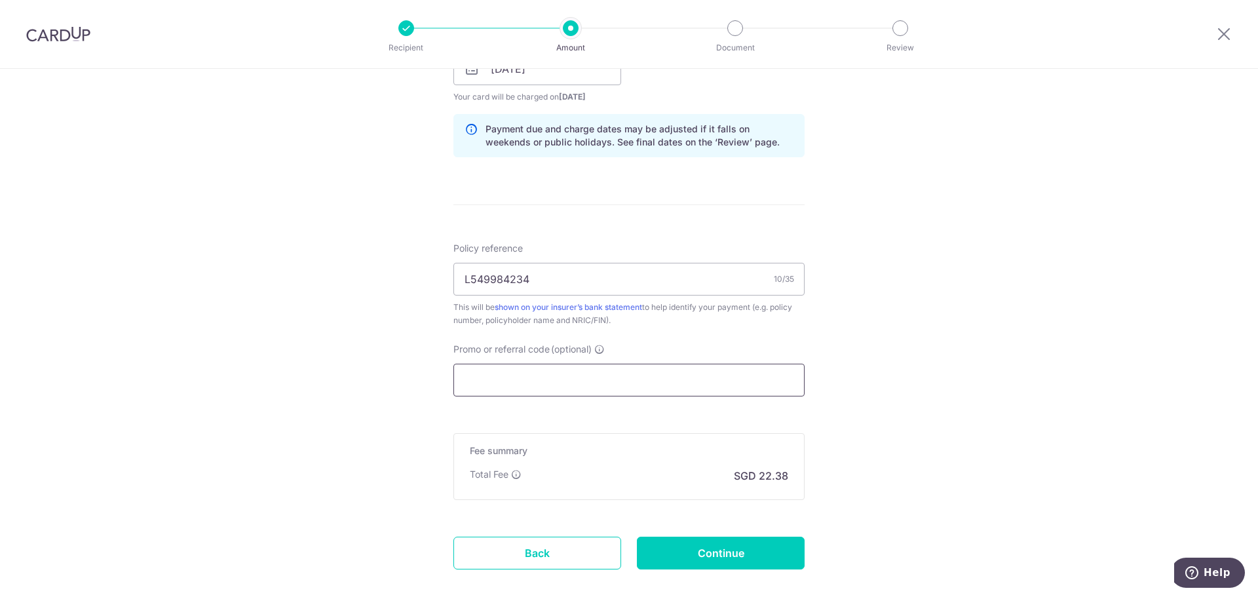
scroll to position [655, 0]
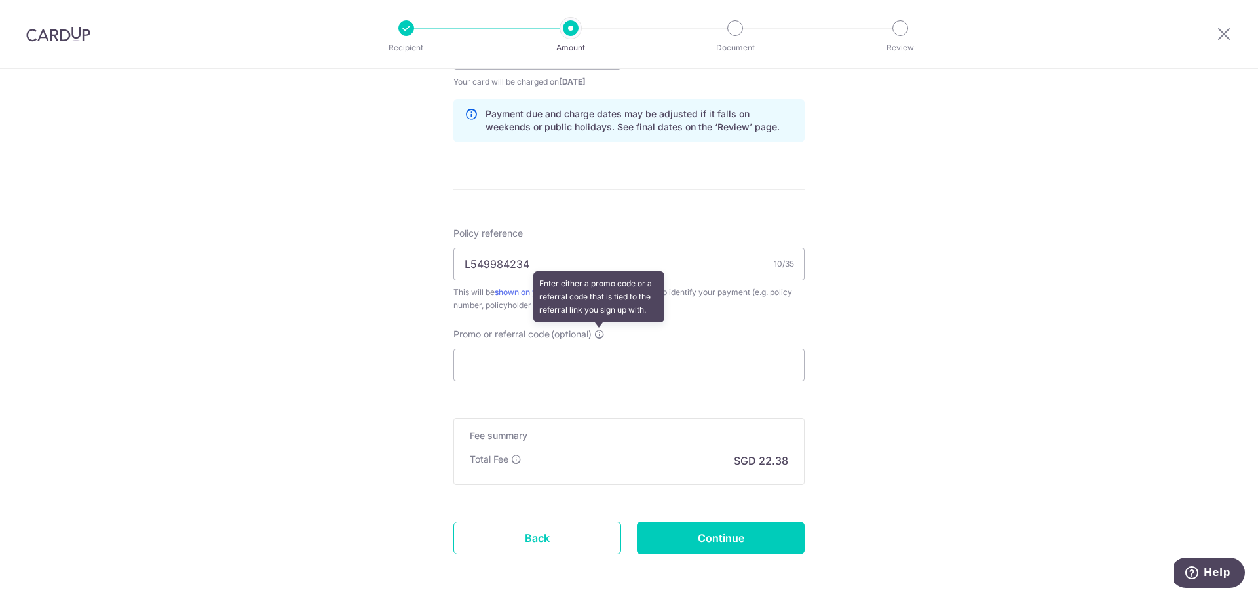
click at [602, 334] on icon at bounding box center [599, 334] width 10 height 10
click at [602, 348] on input "Promo or referral code (optional) Enter either a promo code or a referral code …" at bounding box center [628, 364] width 351 height 33
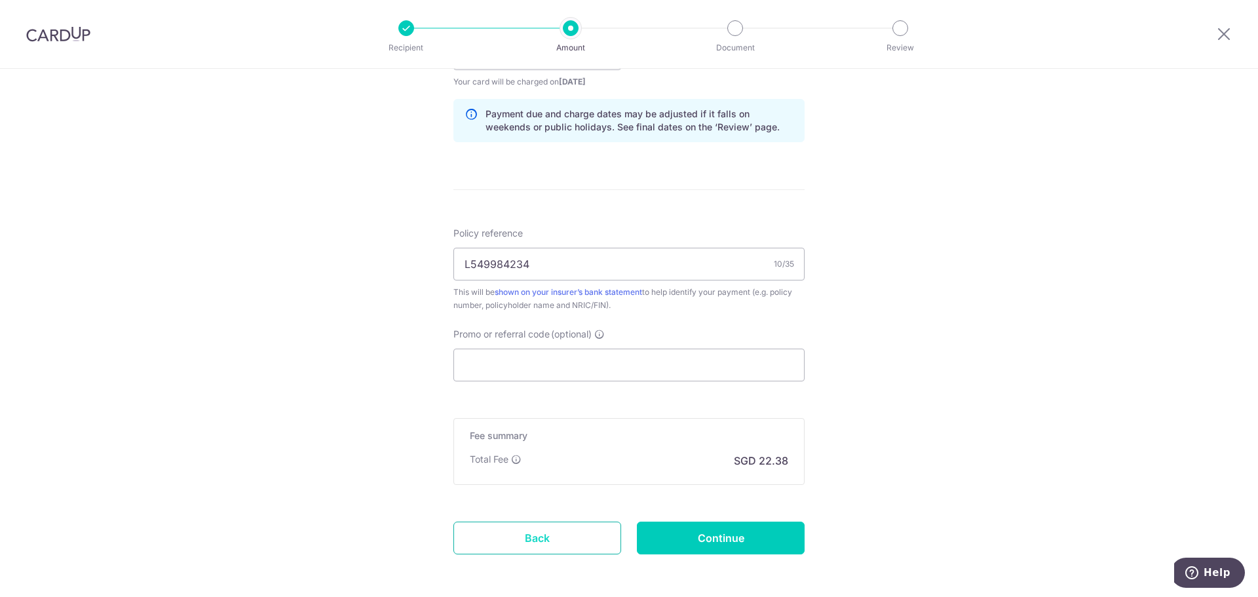
click at [572, 531] on link "Back" at bounding box center [537, 537] width 168 height 33
click at [553, 364] on input "Promo or referral code (optional)" at bounding box center [628, 364] width 351 height 33
paste input "THANKYOU"
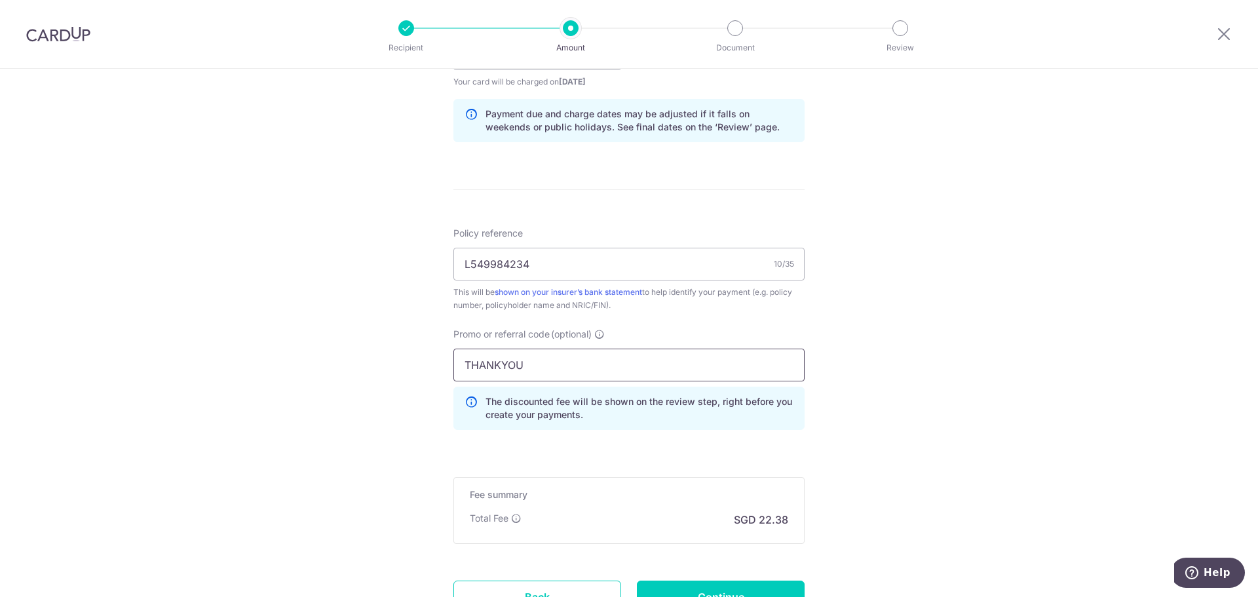
click at [717, 355] on input "THANKYOU" at bounding box center [628, 364] width 351 height 33
type input "THANKYOU"
click at [792, 323] on div "Policy reference L549984234 10/35 This will be shown on your insurer’s bank sta…" at bounding box center [628, 334] width 351 height 214
click at [886, 382] on div "Tell us more about your payment Enter payment amount SGD 860.72 860.72 Select C…" at bounding box center [629, 63] width 1258 height 1298
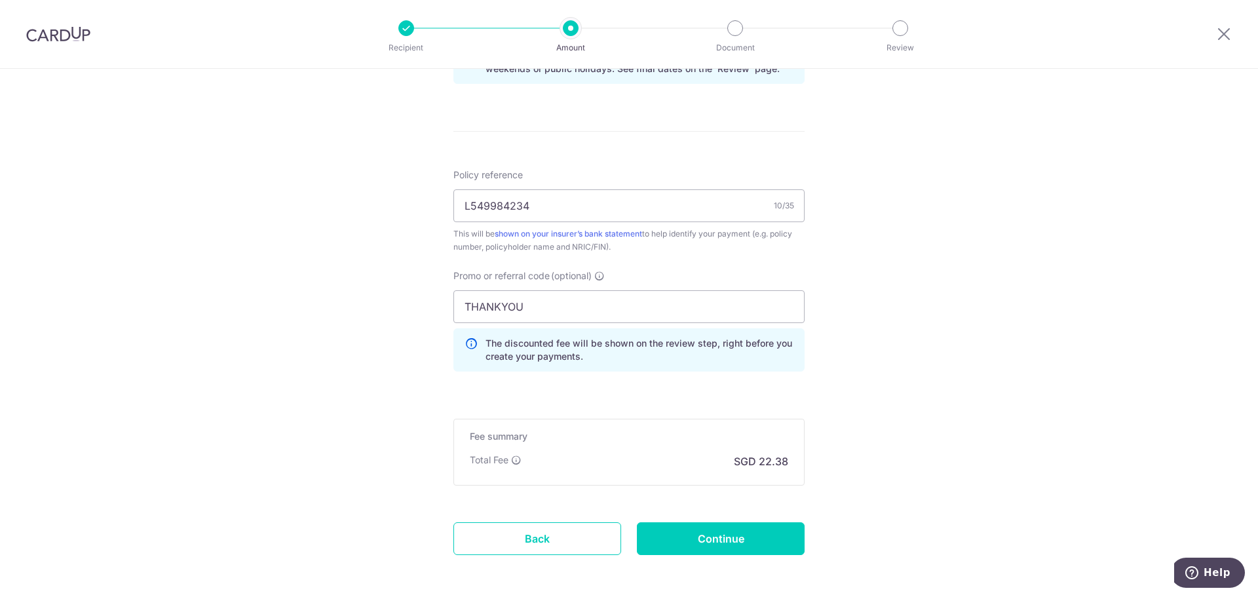
scroll to position [770, 0]
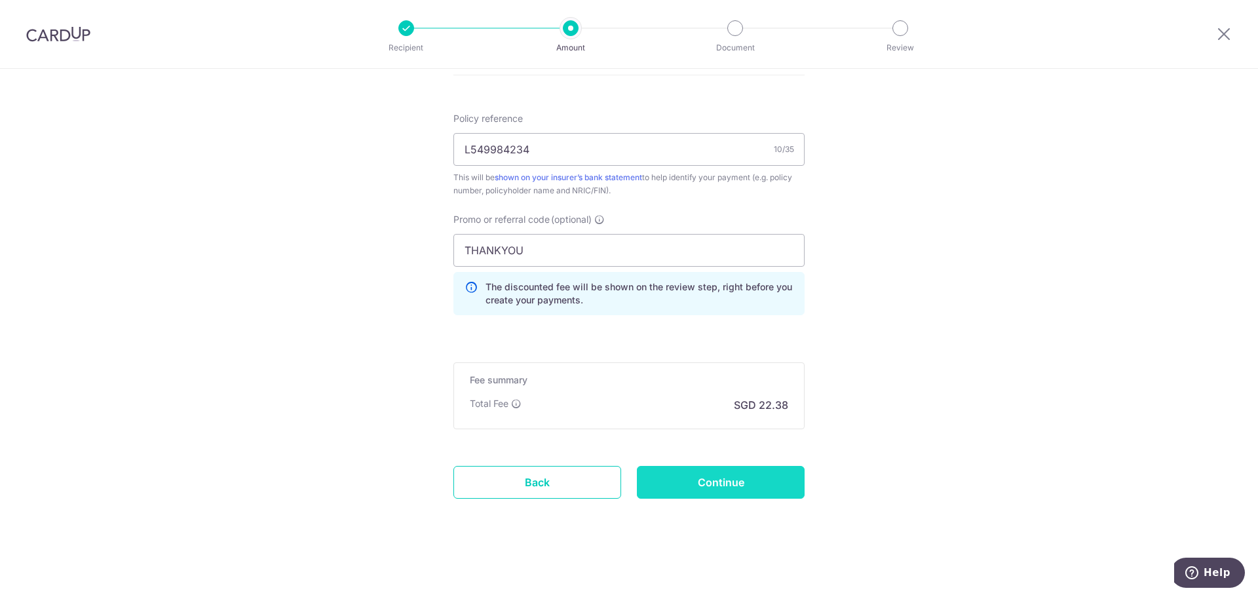
click at [753, 470] on input "Continue" at bounding box center [721, 482] width 168 height 33
type input "Create Schedule"
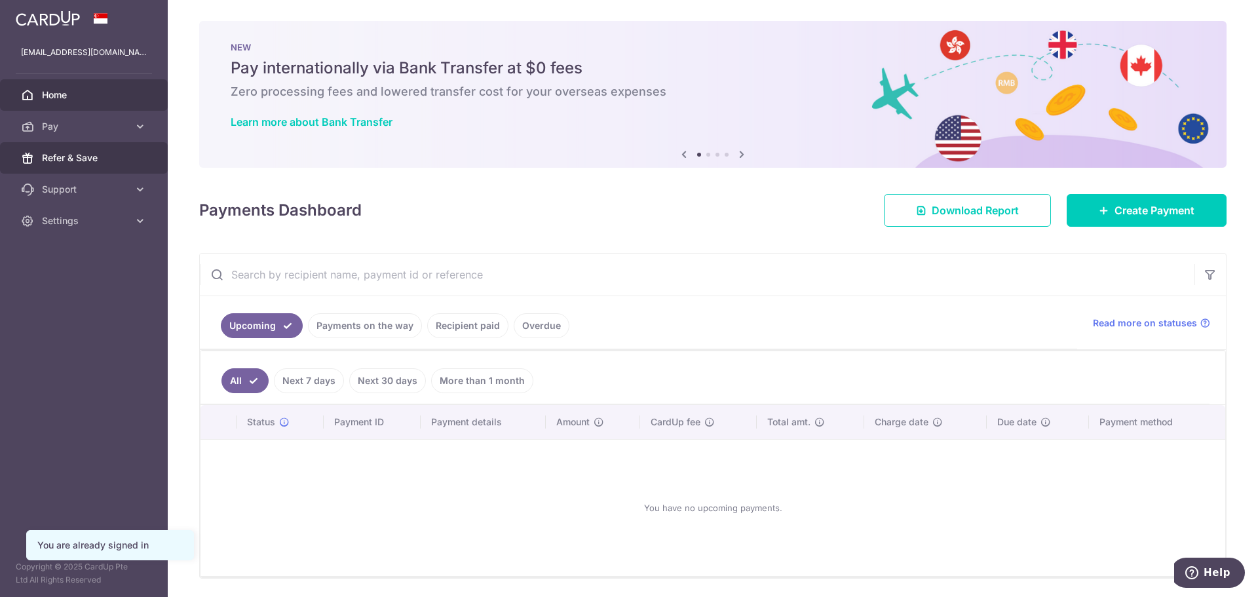
click at [94, 151] on span "Refer & Save" at bounding box center [85, 157] width 86 height 13
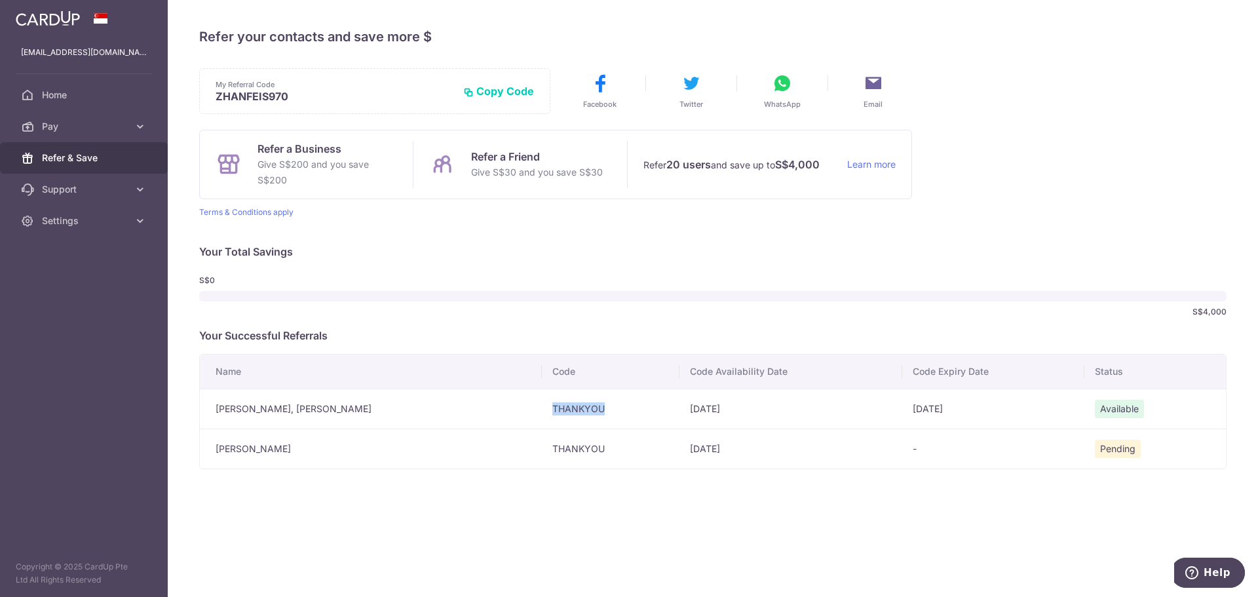
drag, startPoint x: 527, startPoint y: 410, endPoint x: 458, endPoint y: 412, distance: 68.8
click at [542, 412] on td "THANKYOU" at bounding box center [611, 408] width 138 height 40
copy td "THANKYOU"
drag, startPoint x: 460, startPoint y: 426, endPoint x: 470, endPoint y: 421, distance: 11.1
click at [542, 426] on td "THANKYOU" at bounding box center [611, 408] width 138 height 40
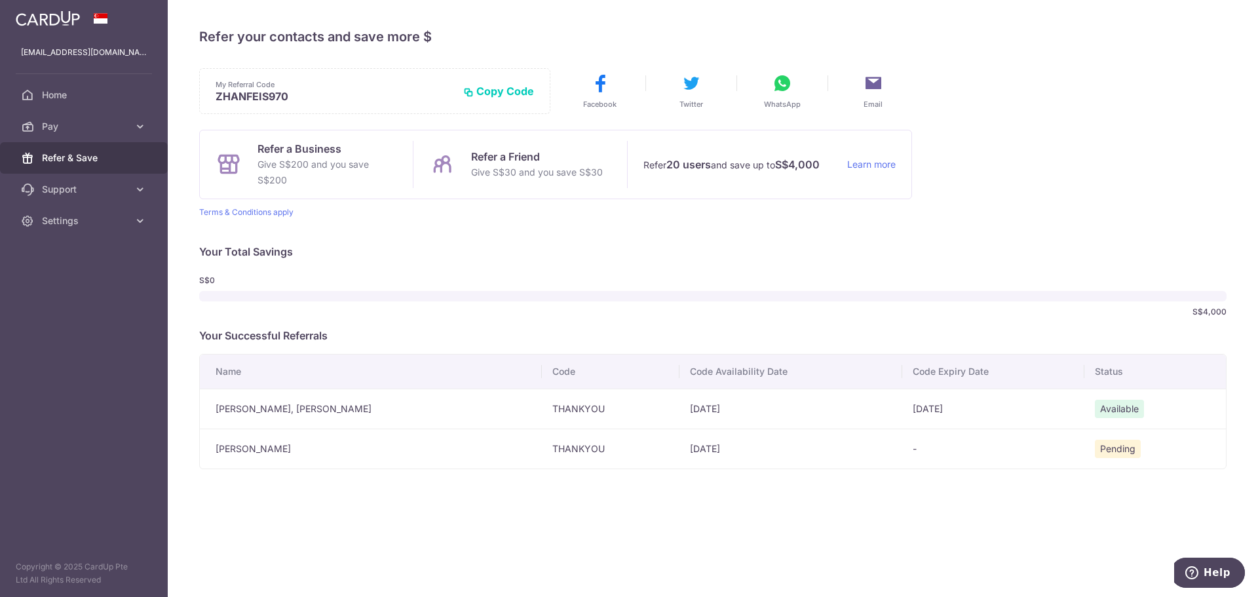
click at [71, 158] on span "Refer & Save" at bounding box center [85, 157] width 86 height 13
click at [774, 94] on button "WhatsApp" at bounding box center [781, 91] width 77 height 37
click at [774, 85] on icon at bounding box center [782, 83] width 21 height 21
click at [76, 103] on link "Home" at bounding box center [84, 94] width 168 height 31
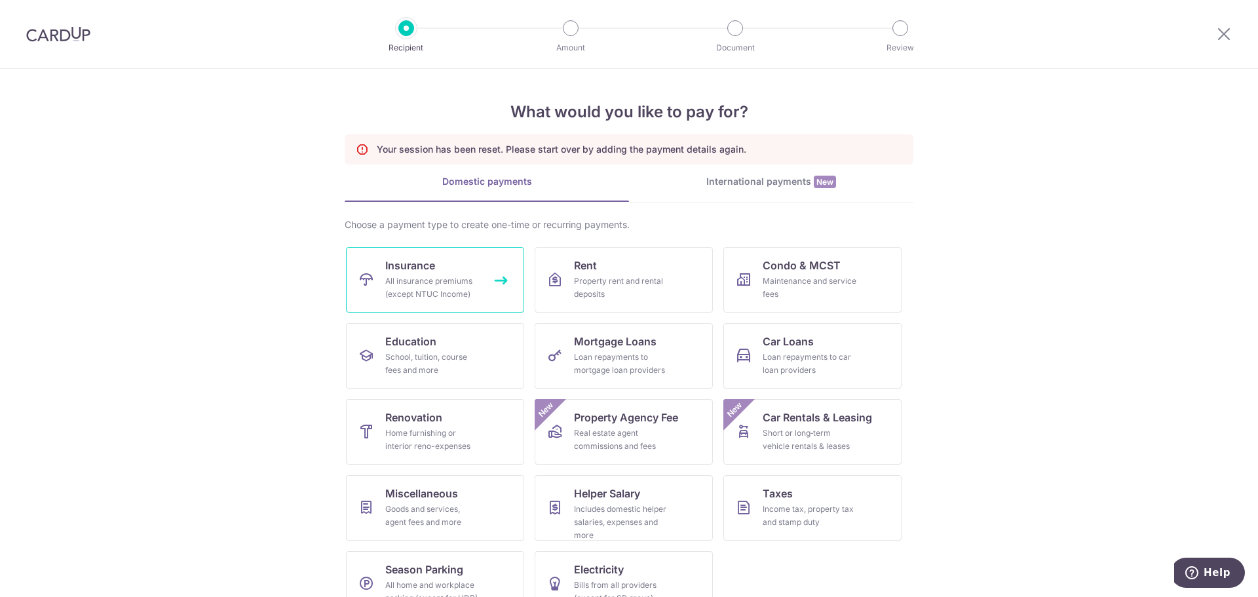
click at [451, 282] on div "All insurance premiums (except NTUC Income)" at bounding box center [432, 287] width 94 height 26
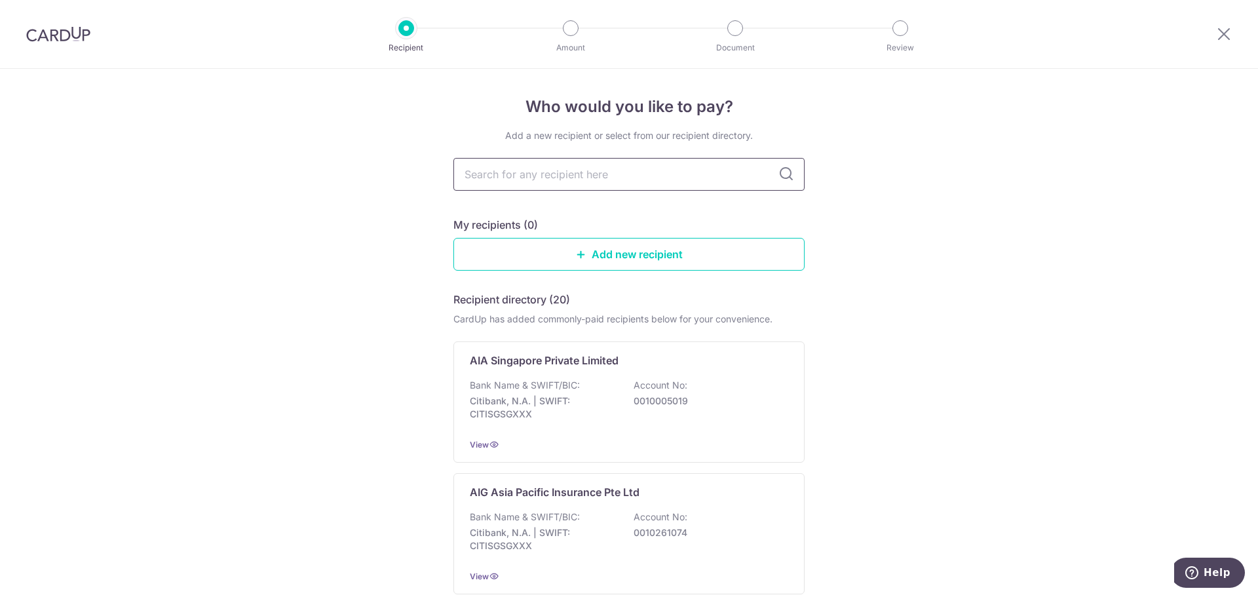
click at [529, 180] on input "text" at bounding box center [628, 174] width 351 height 33
type input "aia"
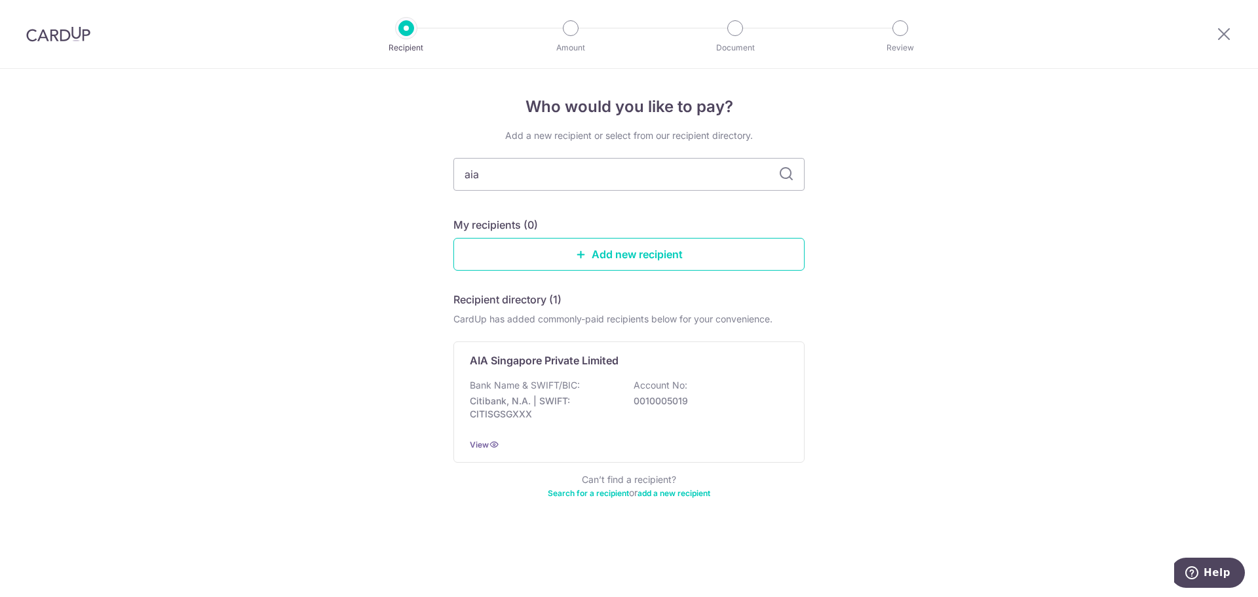
click at [786, 176] on icon at bounding box center [786, 174] width 16 height 16
click at [584, 388] on div "Bank Name & SWIFT/BIC: Citibank, N.A. | SWIFT: CITISGSGXXX Account No: 00100050…" at bounding box center [629, 403] width 318 height 48
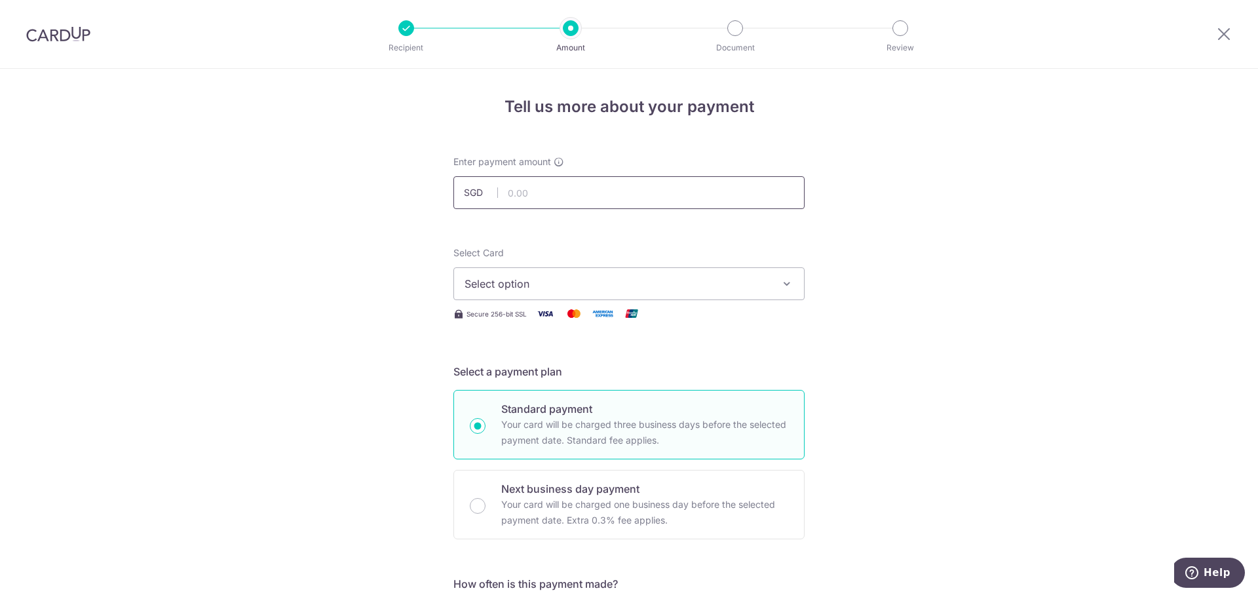
click at [540, 199] on input "text" at bounding box center [628, 192] width 351 height 33
type input "860.72"
click at [550, 279] on span "Select option" at bounding box center [616, 284] width 305 height 16
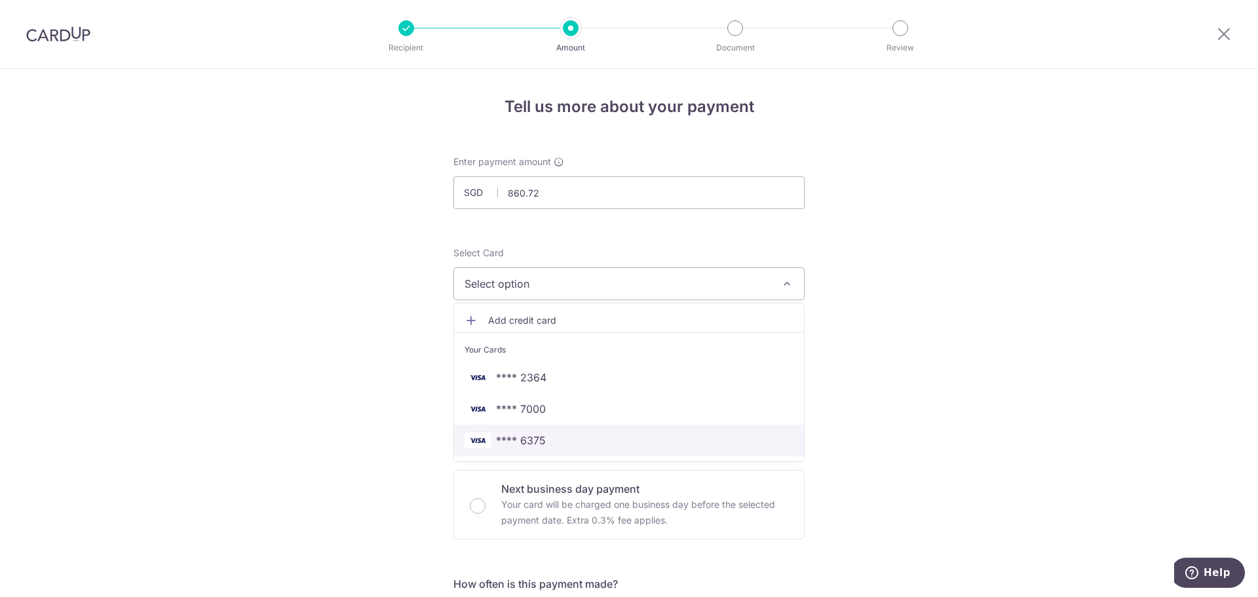
click at [549, 437] on span "**** 6375" at bounding box center [628, 440] width 329 height 16
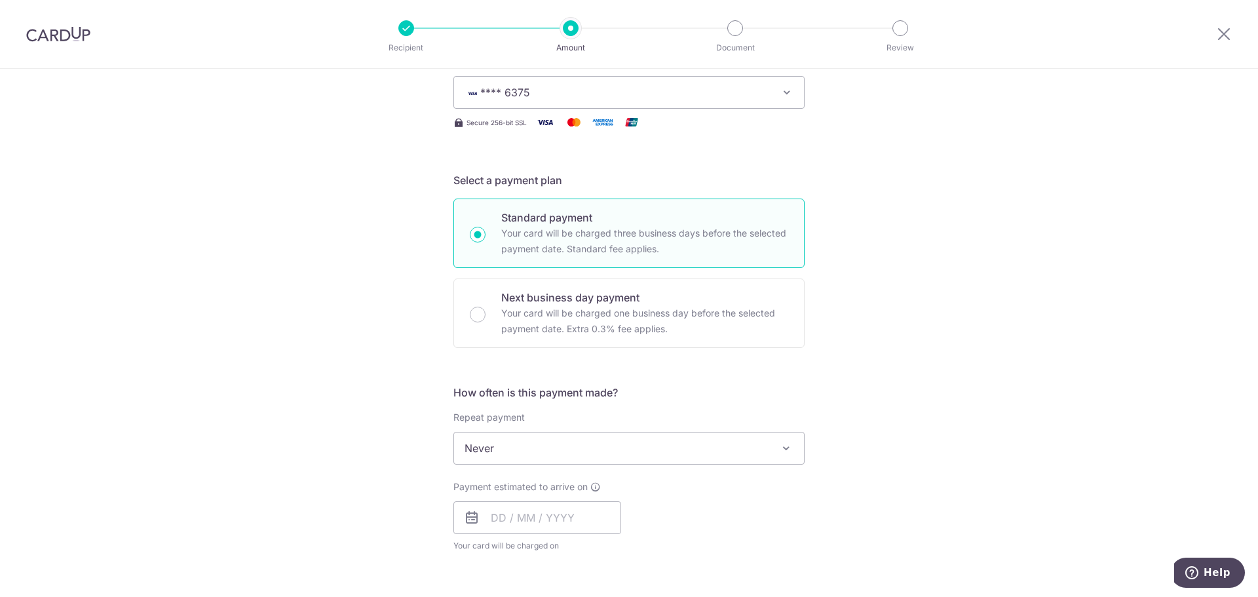
scroll to position [196, 0]
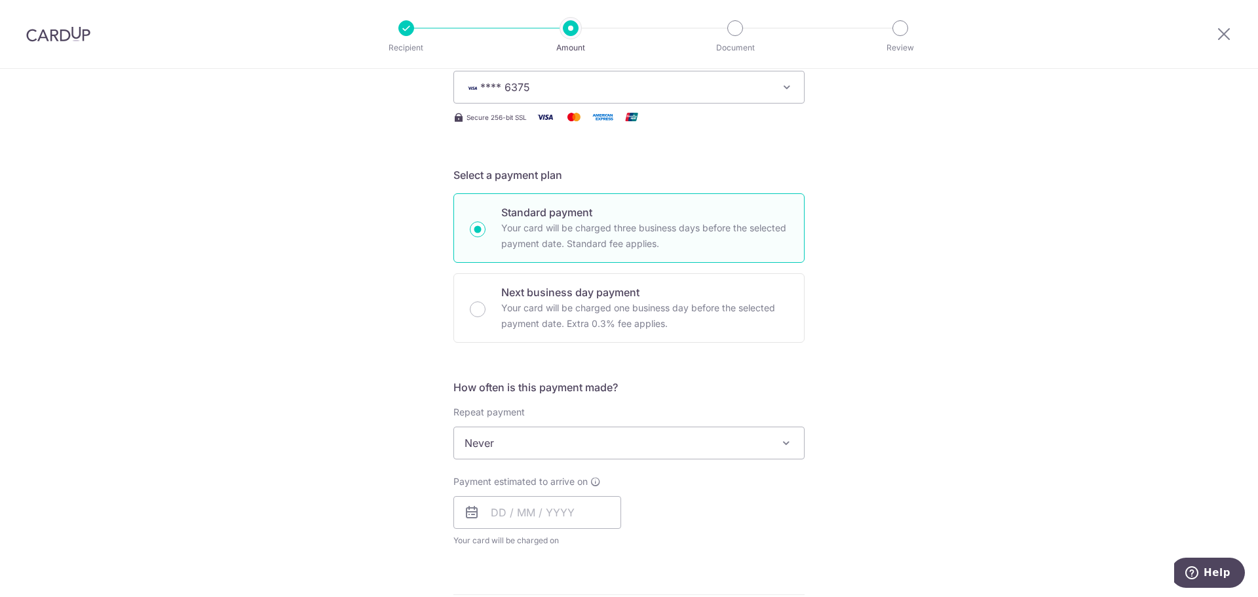
click at [556, 446] on span "Never" at bounding box center [629, 442] width 350 height 31
click at [533, 507] on input "text" at bounding box center [537, 512] width 168 height 33
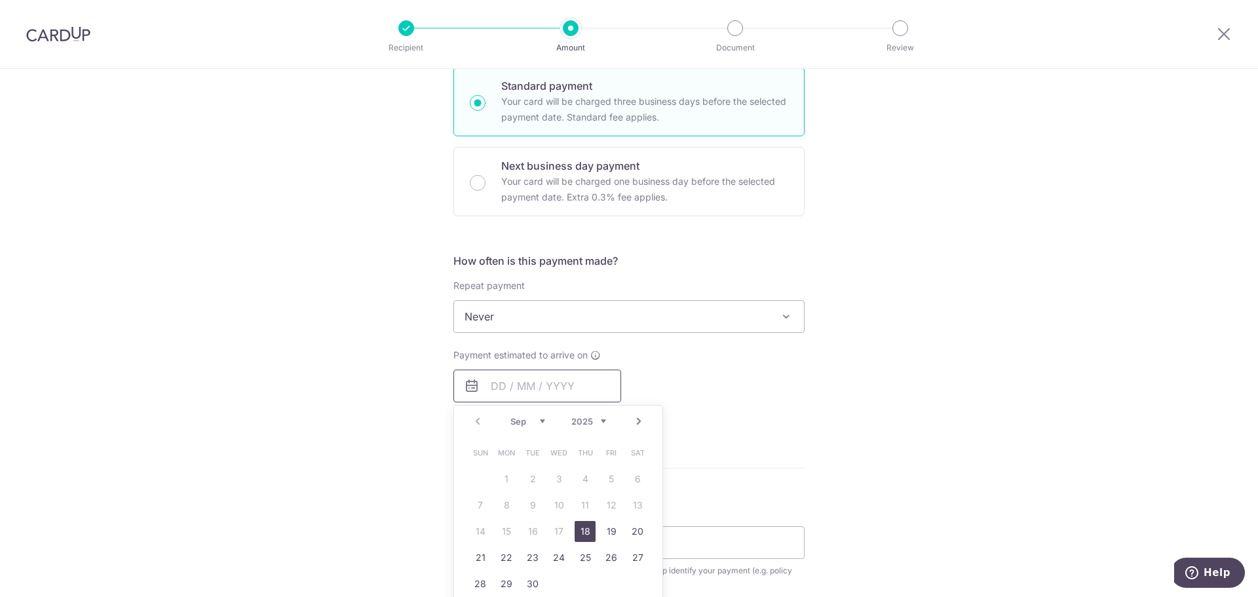
scroll to position [327, 0]
click at [588, 522] on link "18" at bounding box center [584, 526] width 21 height 21
type input "[DATE]"
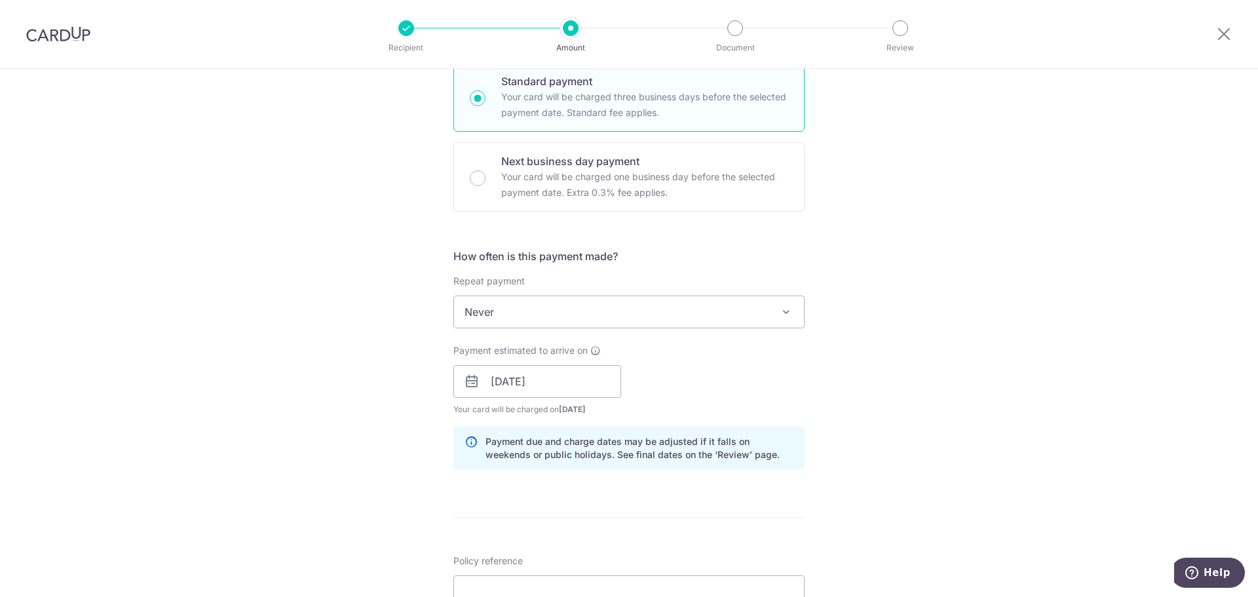
click at [787, 473] on div "How often is this payment made? Repeat payment Never Every week Every month Eve…" at bounding box center [628, 364] width 351 height 232
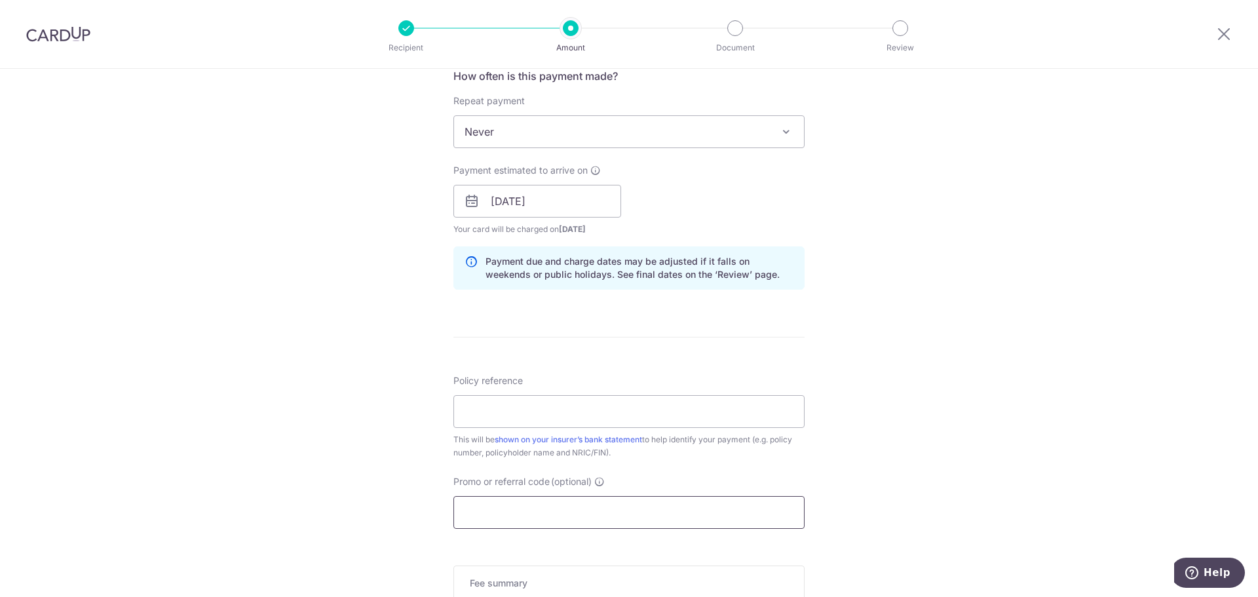
scroll to position [524, 0]
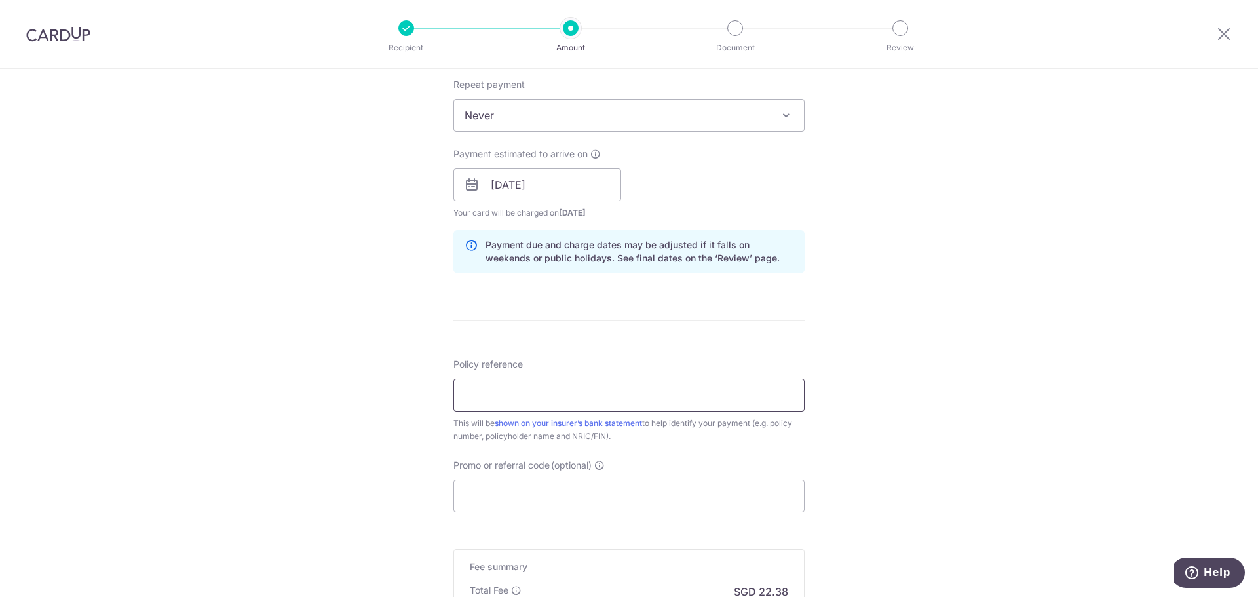
click at [597, 390] on input "Policy reference" at bounding box center [628, 395] width 351 height 33
type input "L549984234"
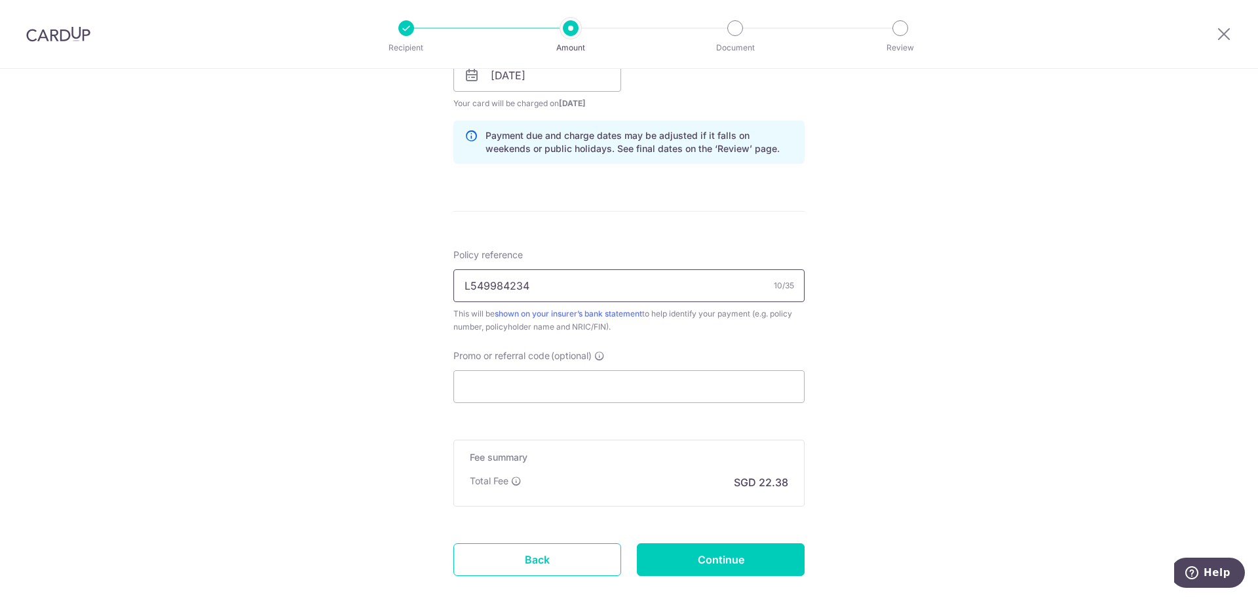
scroll to position [655, 0]
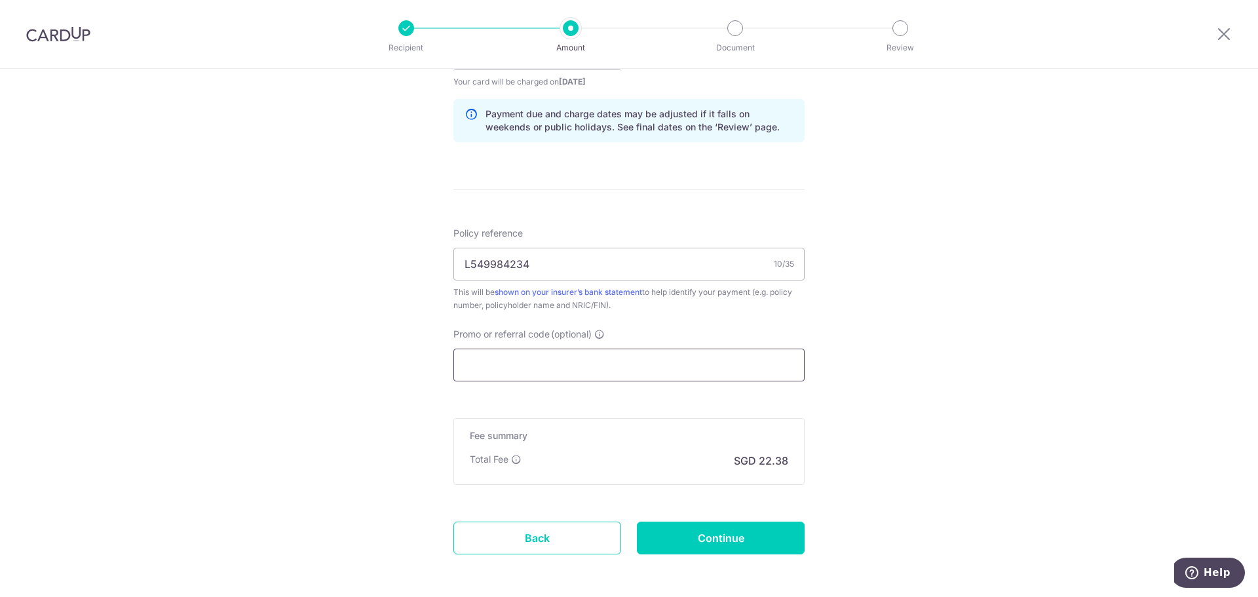
click at [560, 376] on input "Promo or referral code (optional)" at bounding box center [628, 364] width 351 height 33
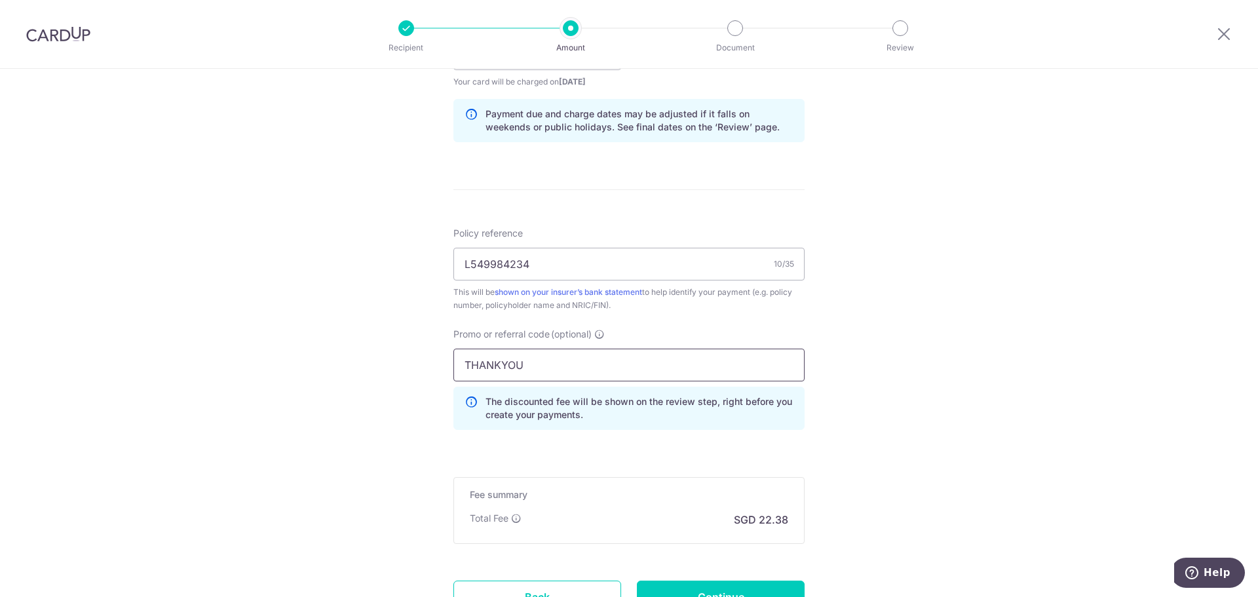
type input "THANKYOU"
click at [941, 381] on div "Tell us more about your payment Enter payment amount SGD 860.72 860.72 Select C…" at bounding box center [629, 63] width 1258 height 1298
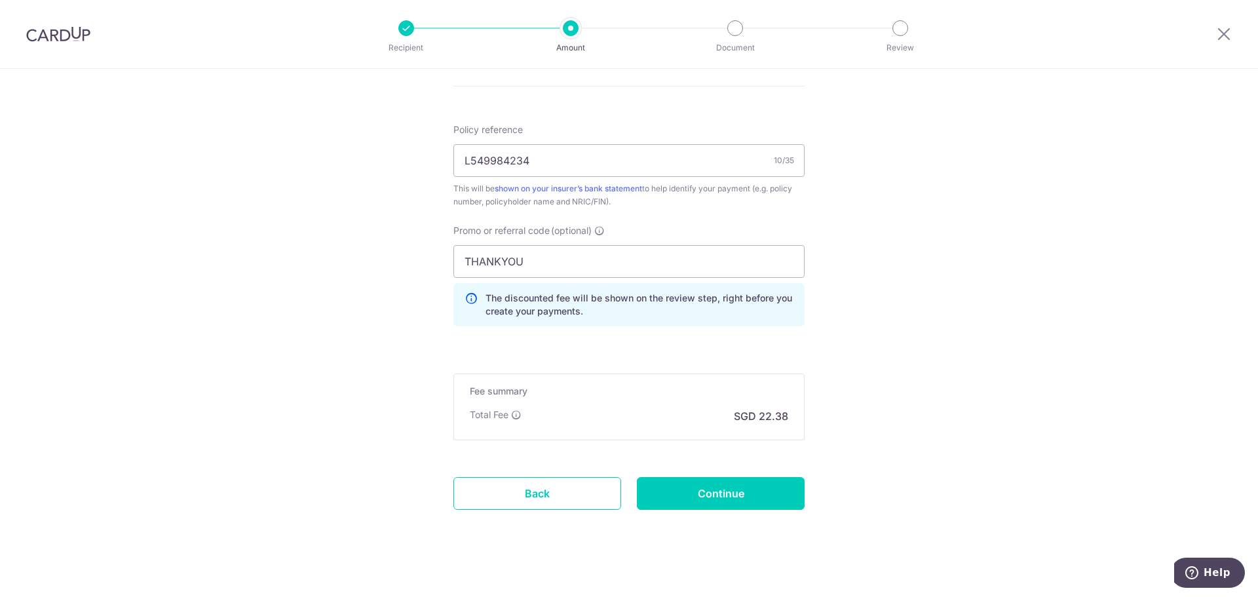
scroll to position [770, 0]
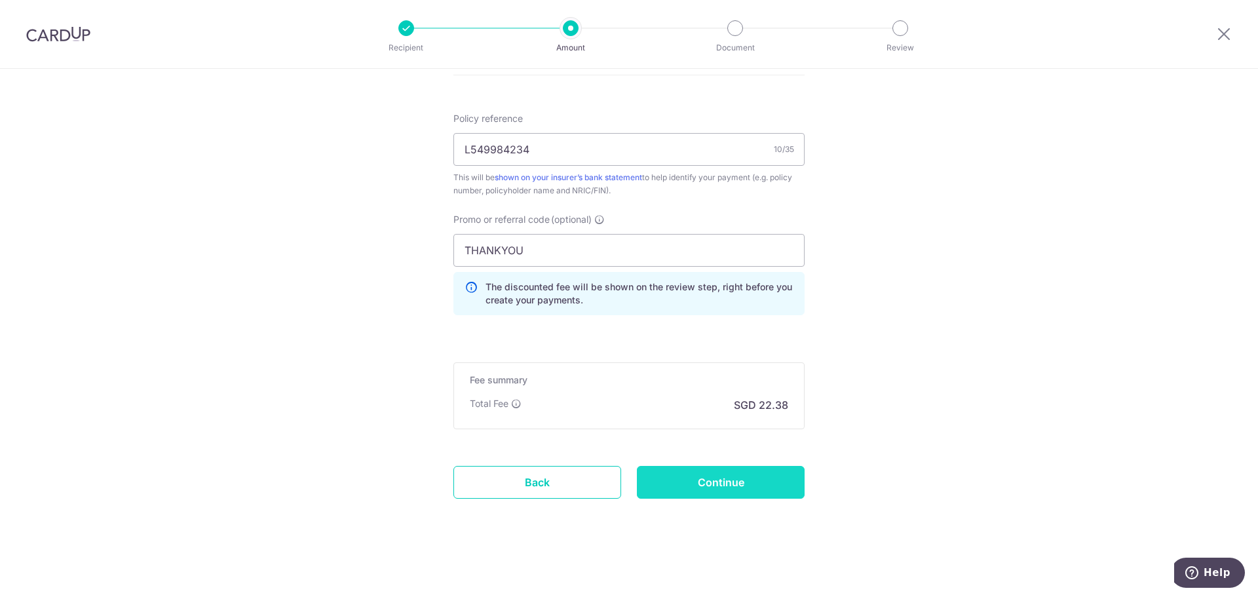
click at [719, 466] on input "Continue" at bounding box center [721, 482] width 168 height 33
type input "Create Schedule"
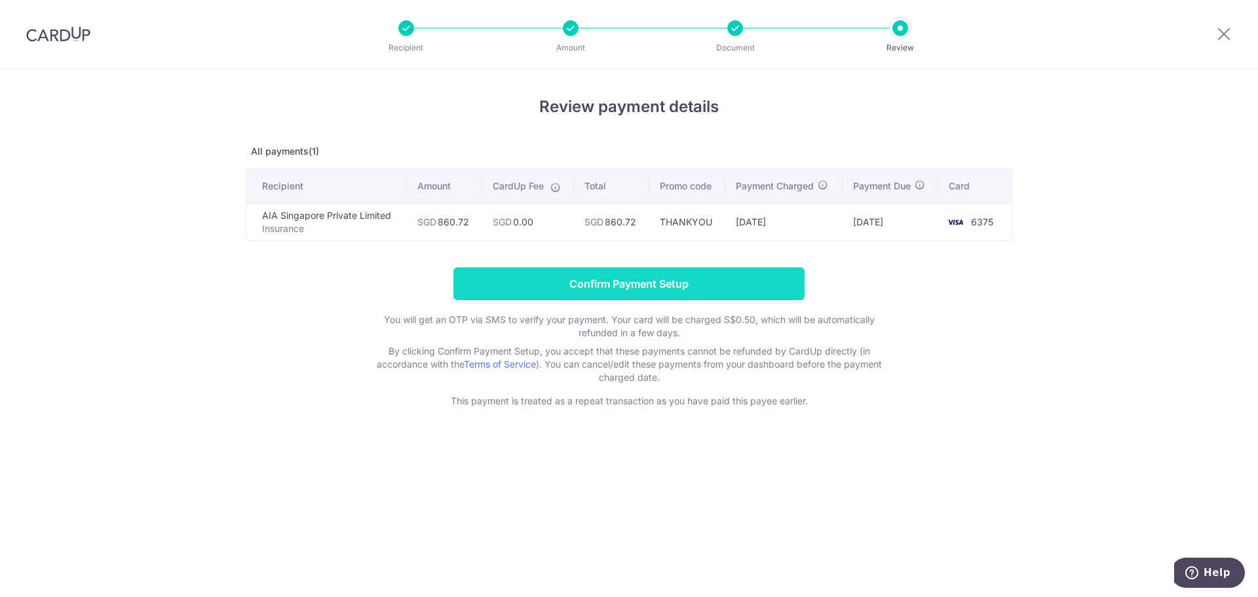
click at [606, 282] on input "Confirm Payment Setup" at bounding box center [628, 283] width 351 height 33
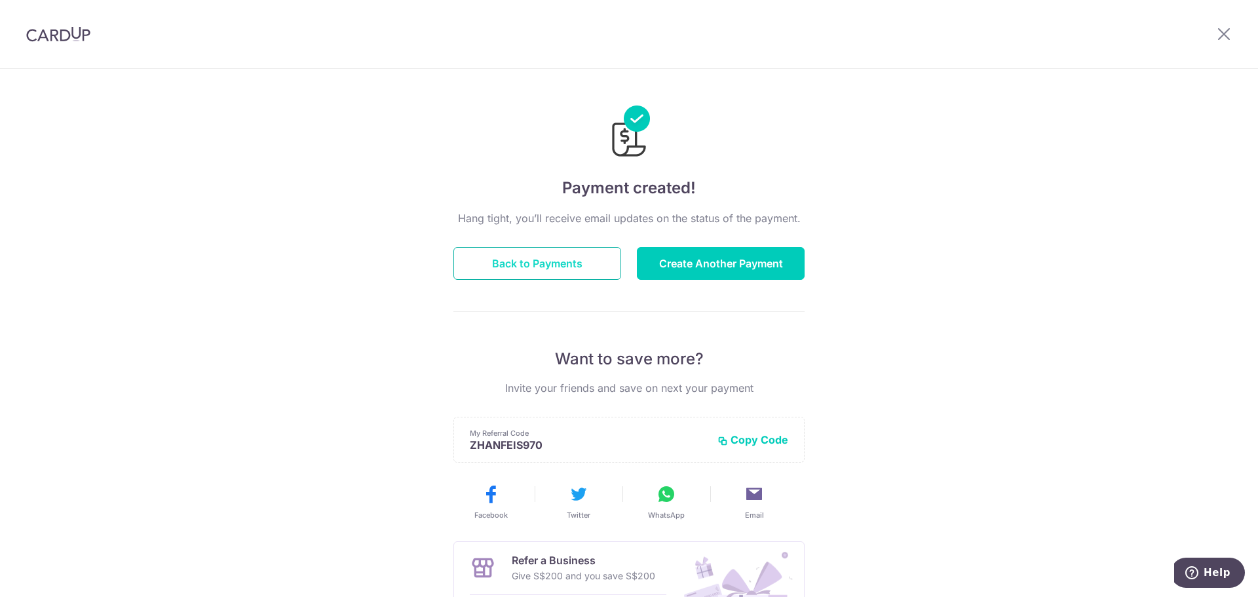
click at [569, 248] on button "Back to Payments" at bounding box center [537, 263] width 168 height 33
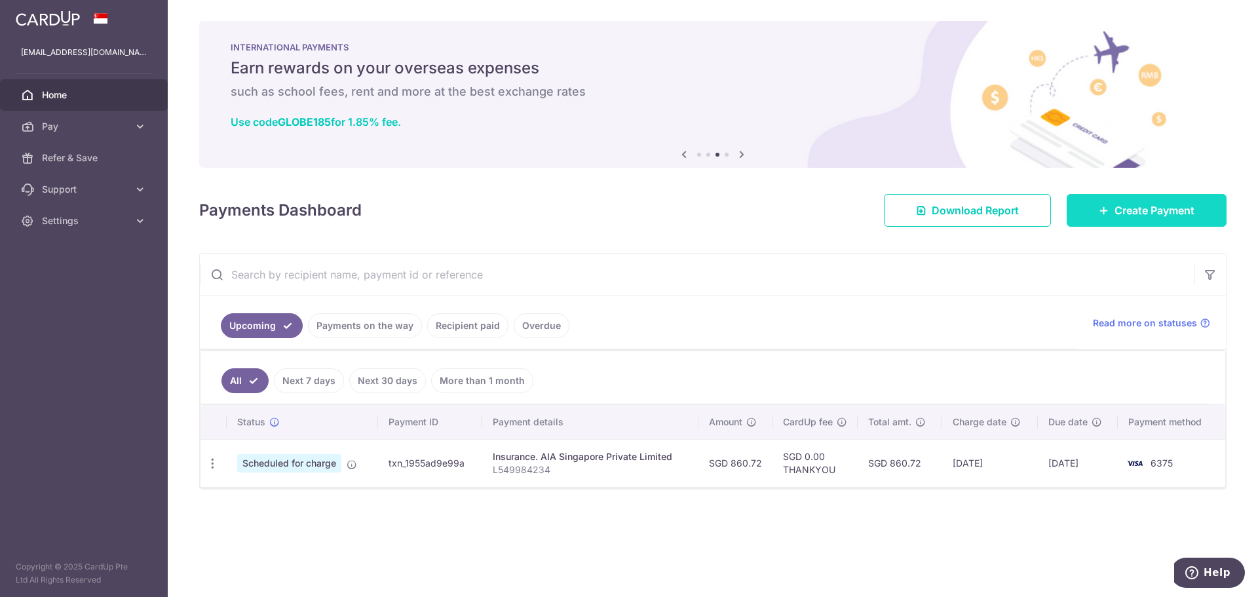
click at [1158, 200] on link "Create Payment" at bounding box center [1146, 210] width 160 height 33
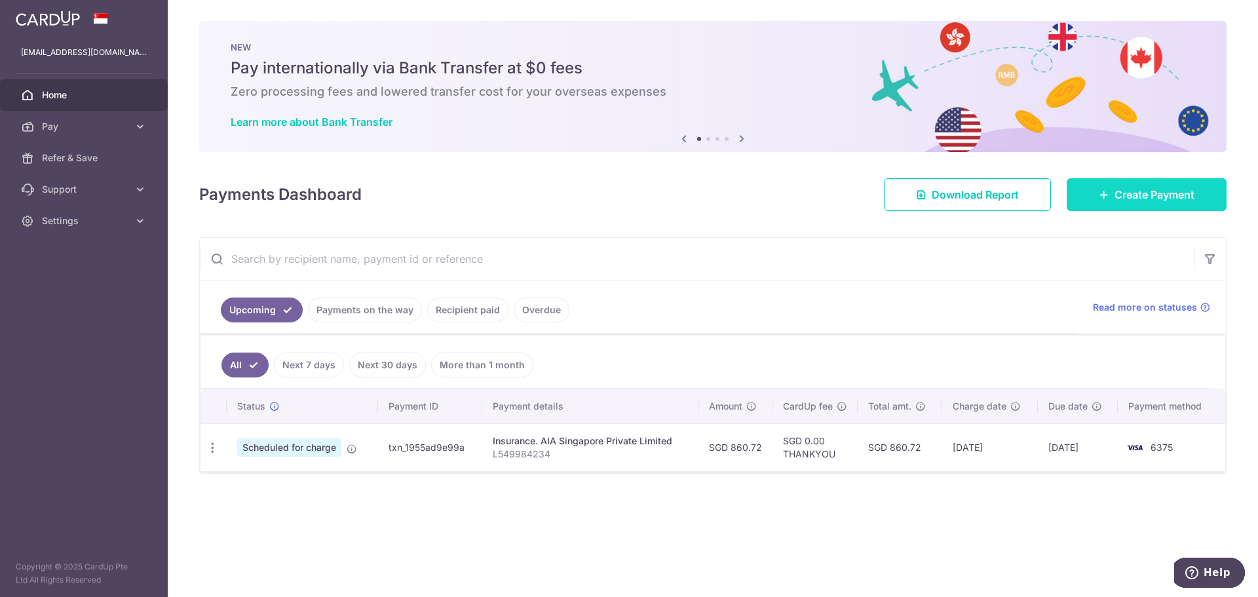
click at [1163, 208] on link "Create Payment" at bounding box center [1146, 194] width 160 height 33
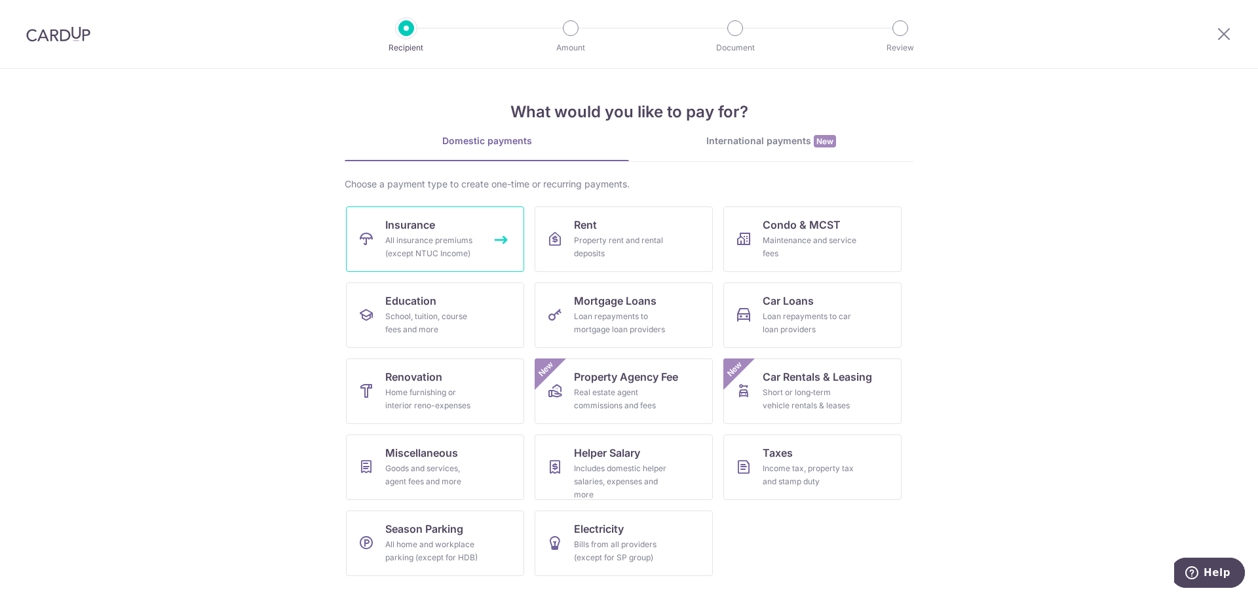
click at [413, 237] on div "All insurance premiums (except NTUC Income)" at bounding box center [432, 247] width 94 height 26
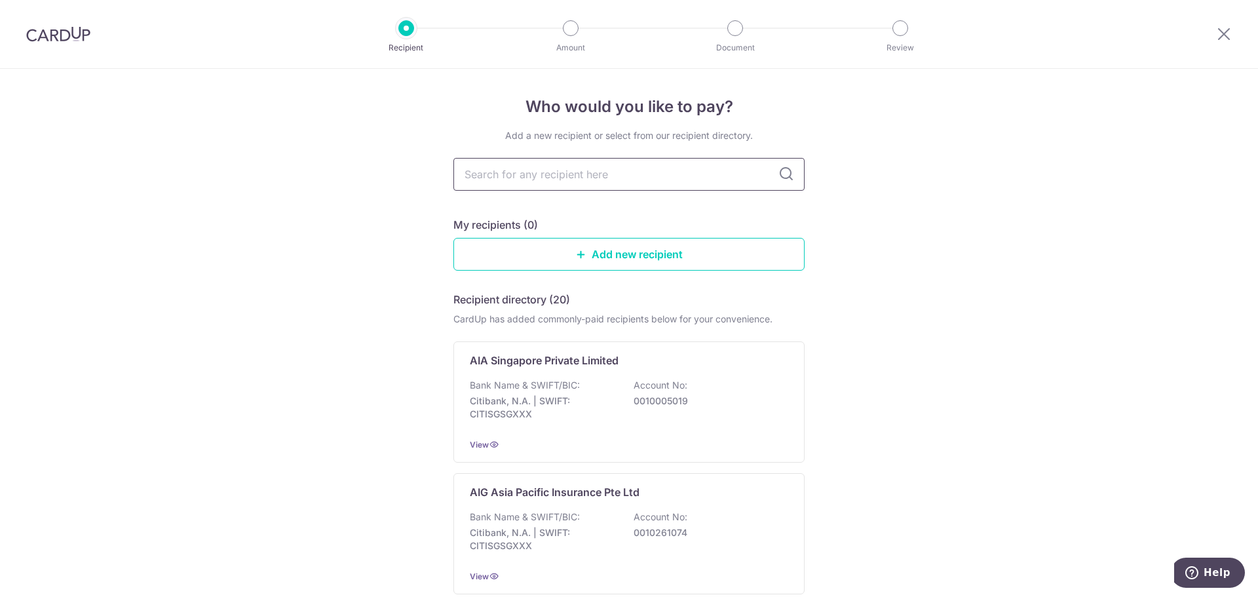
type input "a"
type input "aia"
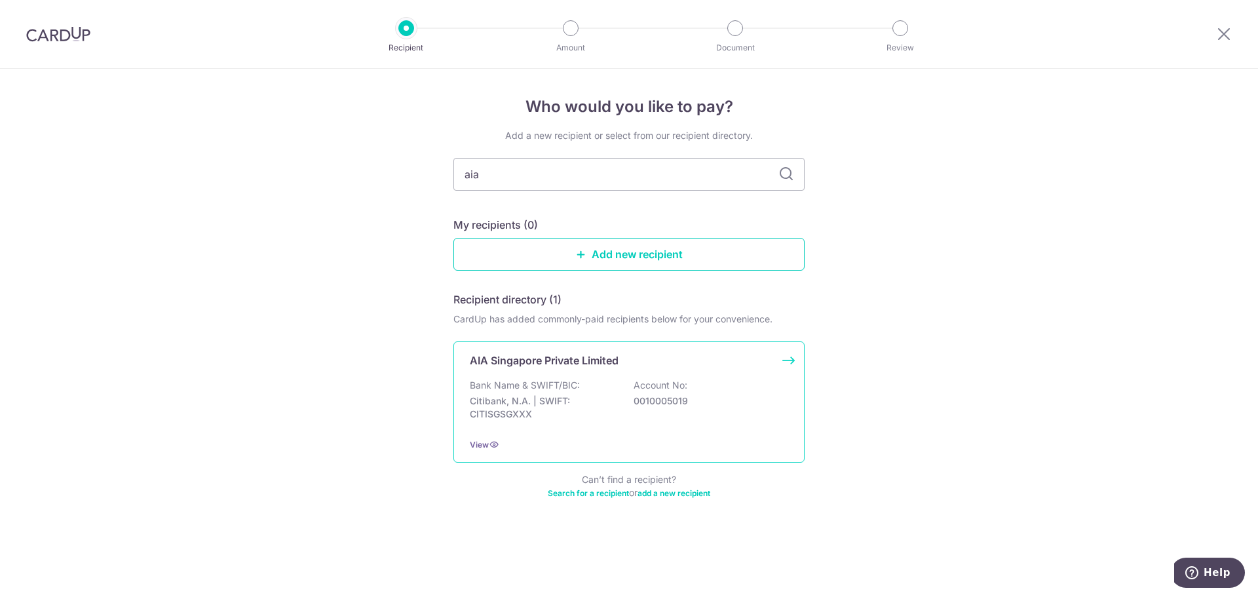
click at [531, 364] on p "AIA Singapore Private Limited" at bounding box center [544, 360] width 149 height 16
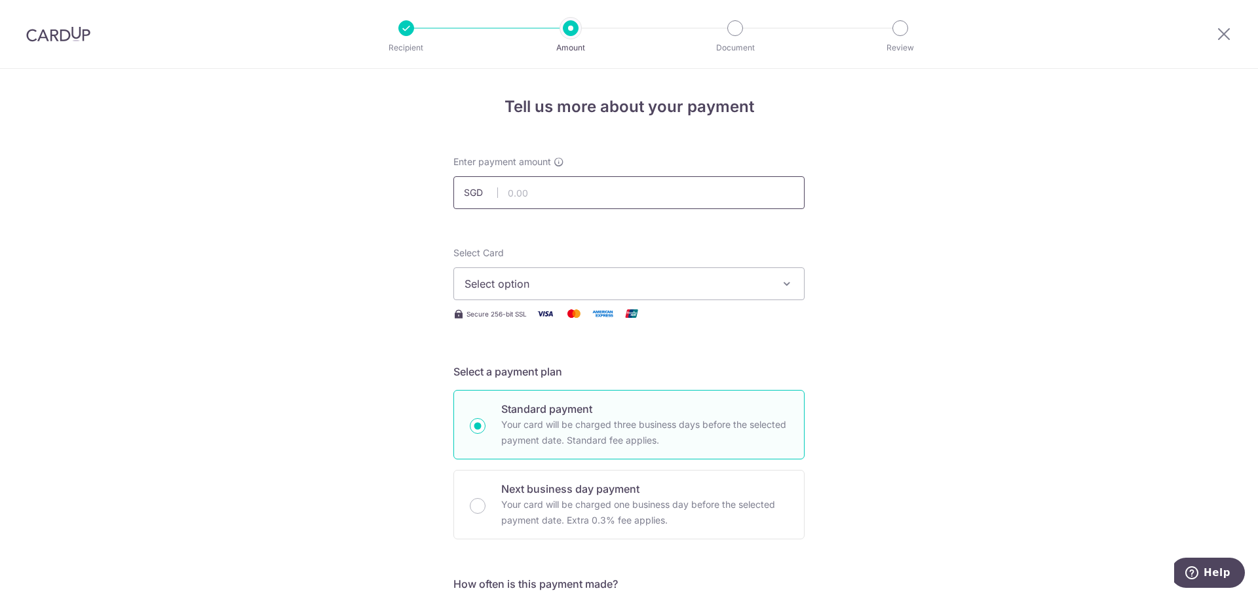
click at [532, 196] on input "text" at bounding box center [628, 192] width 351 height 33
type input "682.79"
click at [646, 257] on div "Select Card Select option Add credit card Your Cards **** 2364 **** 7000 **** 6…" at bounding box center [628, 273] width 351 height 54
click at [660, 302] on div "Select Card Select option Add credit card Your Cards **** 2364 **** 7000 **** 6…" at bounding box center [628, 283] width 351 height 75
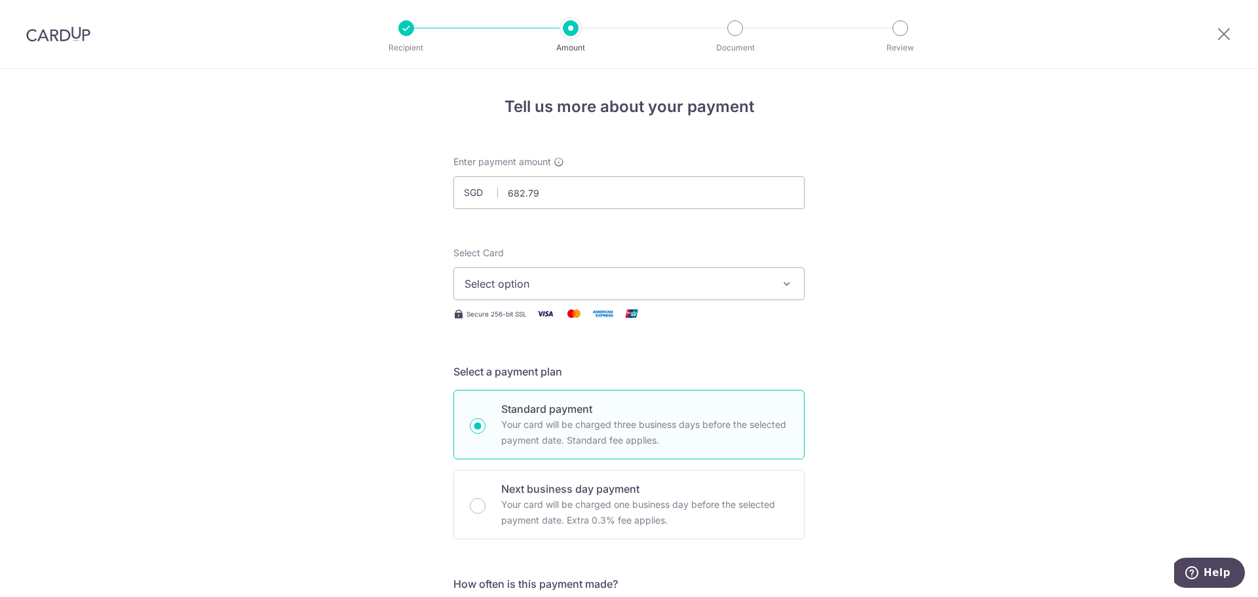
click at [669, 294] on button "Select option" at bounding box center [628, 283] width 351 height 33
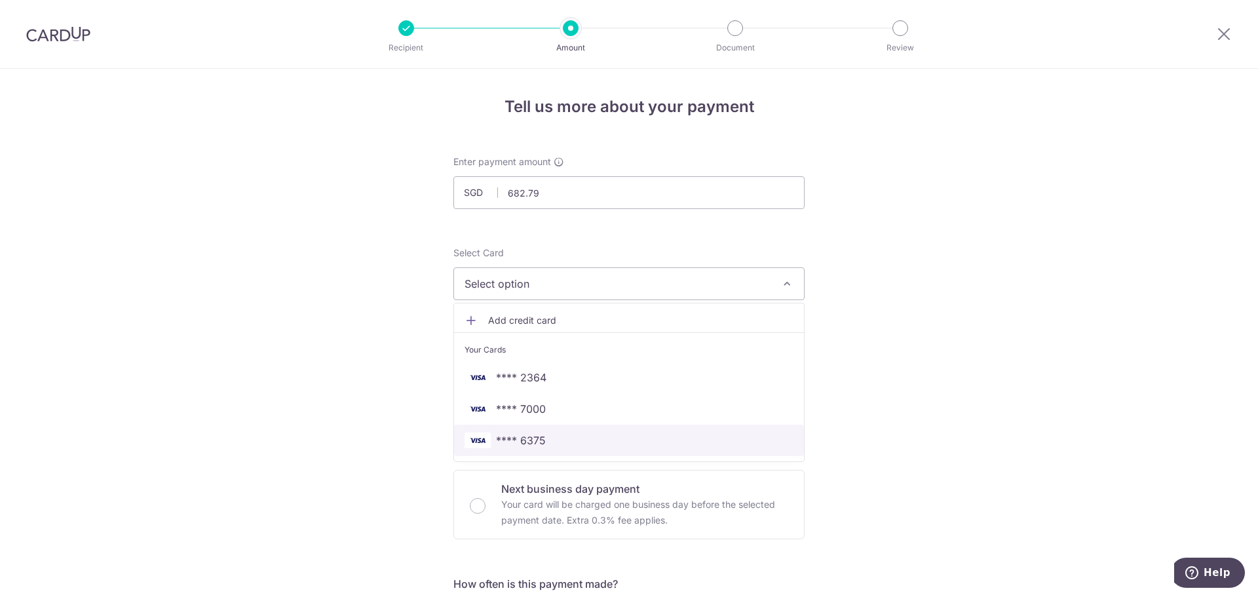
click at [564, 443] on span "**** 6375" at bounding box center [628, 440] width 329 height 16
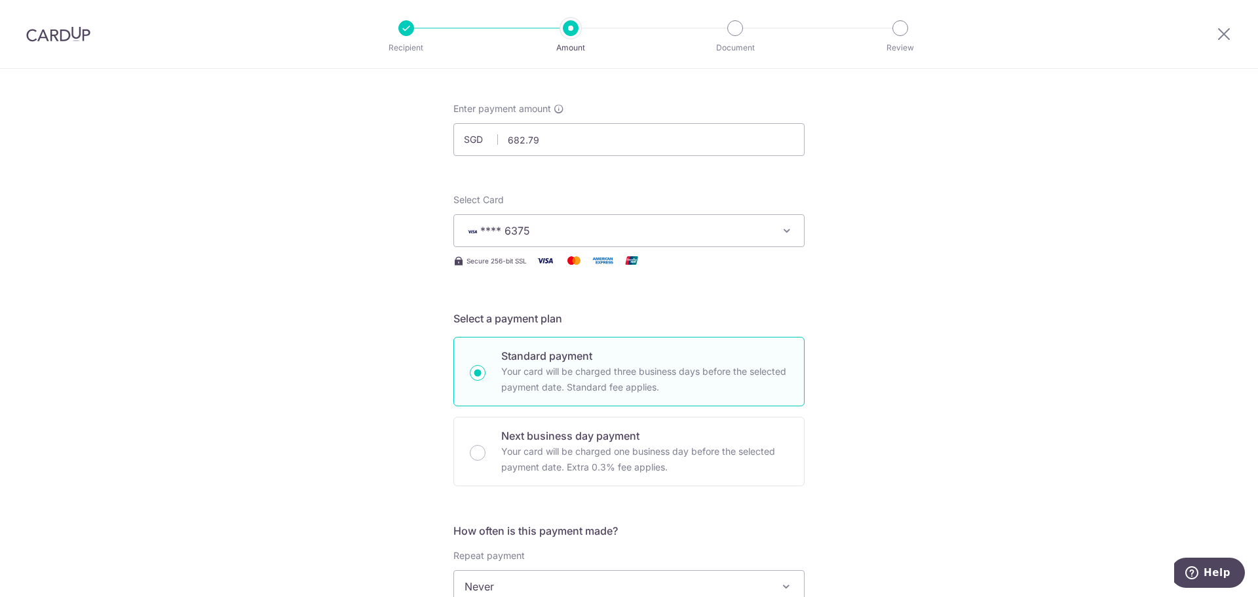
scroll to position [327, 0]
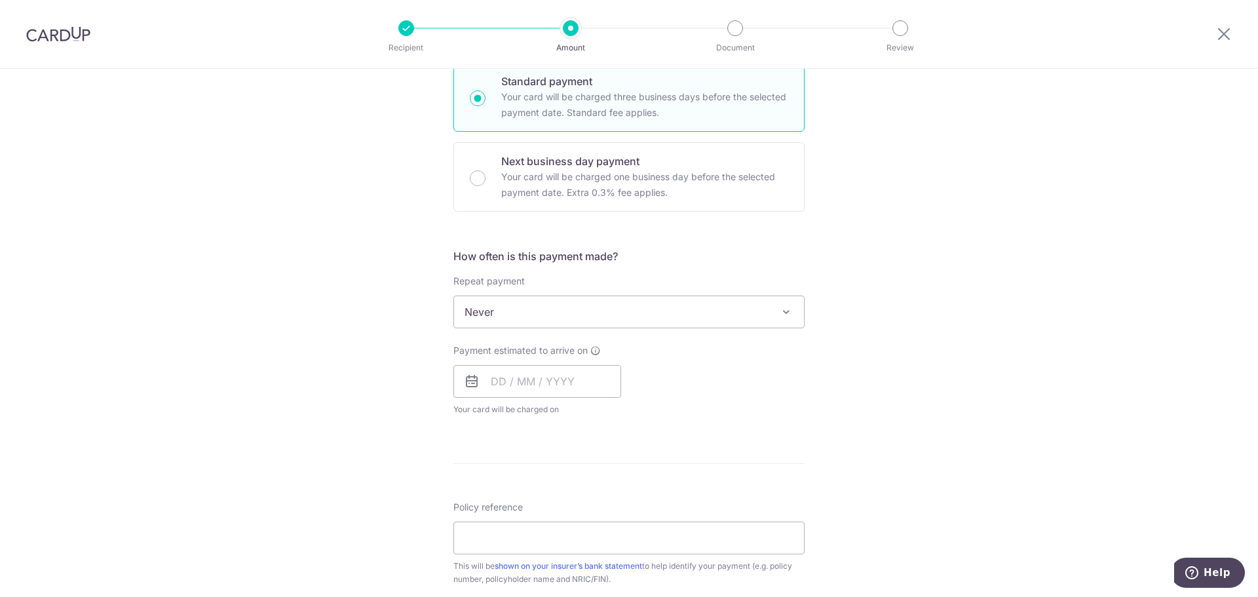
click at [563, 313] on span "Never" at bounding box center [629, 311] width 350 height 31
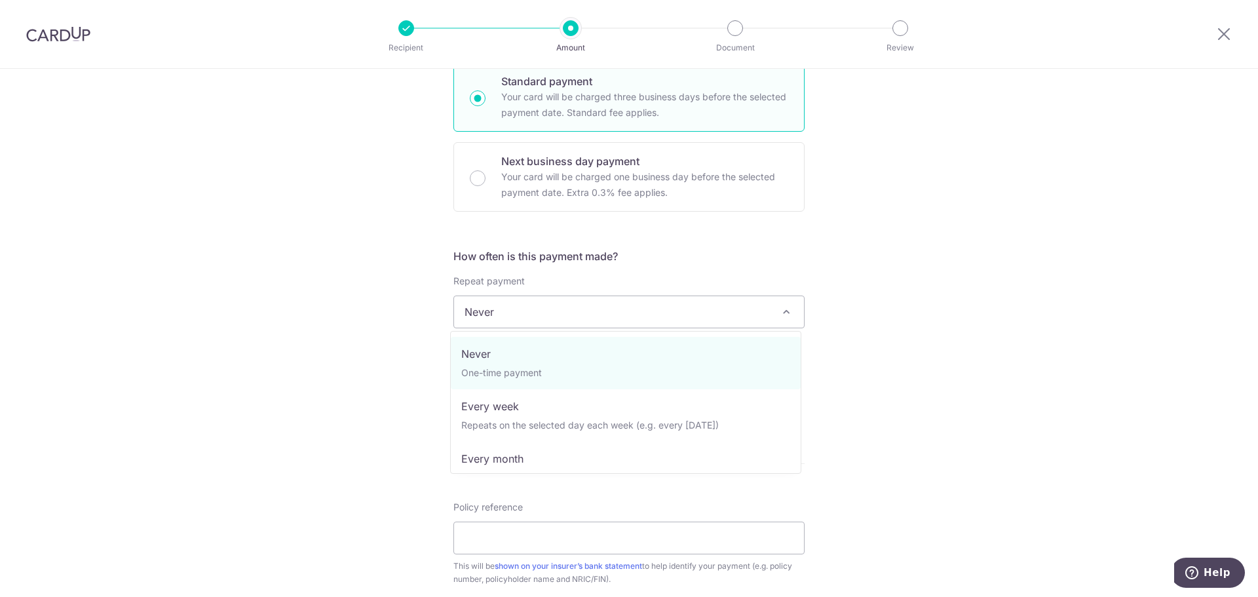
click at [561, 315] on span "Never" at bounding box center [629, 311] width 350 height 31
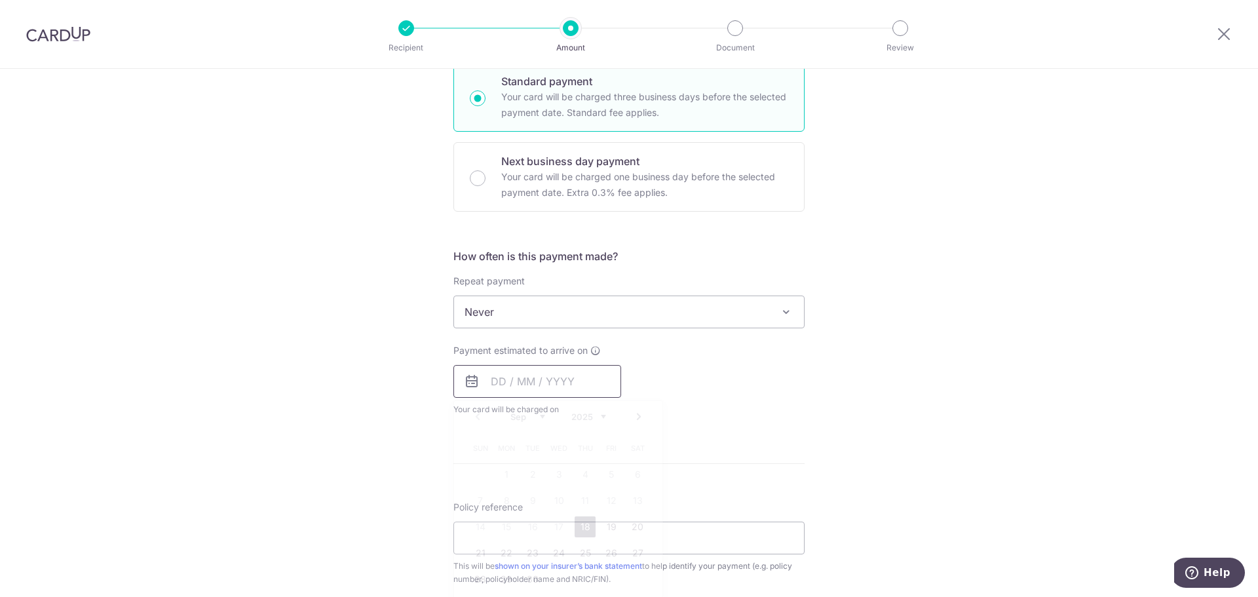
click at [529, 384] on input "text" at bounding box center [537, 381] width 168 height 33
click at [584, 527] on link "18" at bounding box center [584, 526] width 21 height 21
type input "[DATE]"
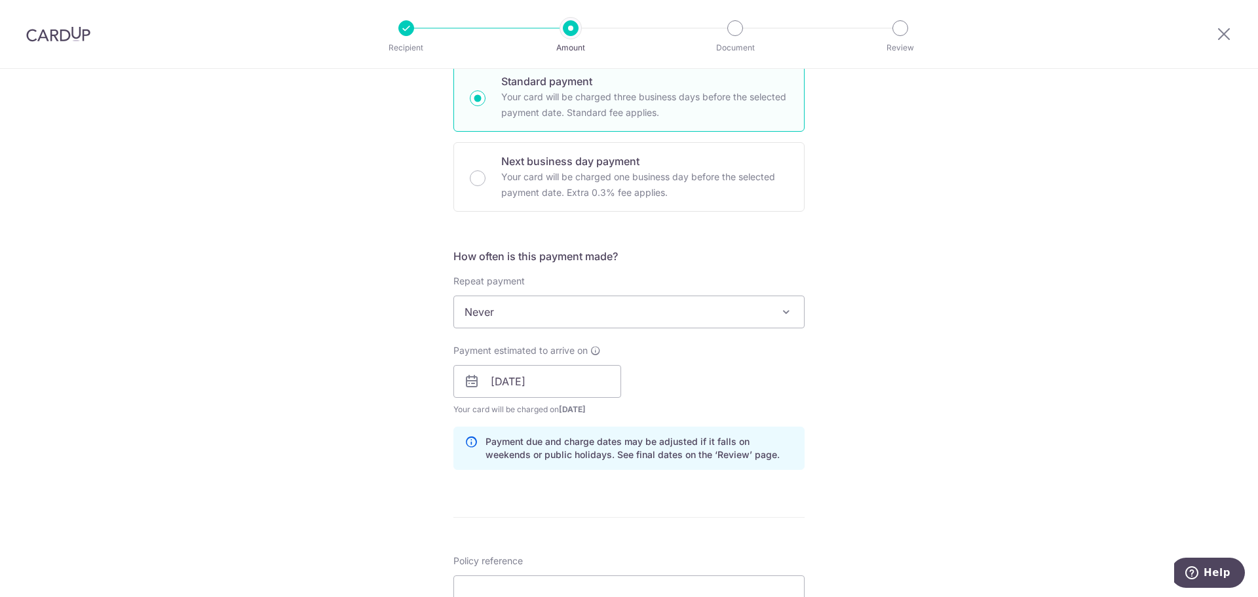
click at [757, 394] on div "Payment estimated to arrive on 18/09/2025 Prev Next Sep Oct Nov Dec 2025 2026 2…" at bounding box center [628, 380] width 367 height 72
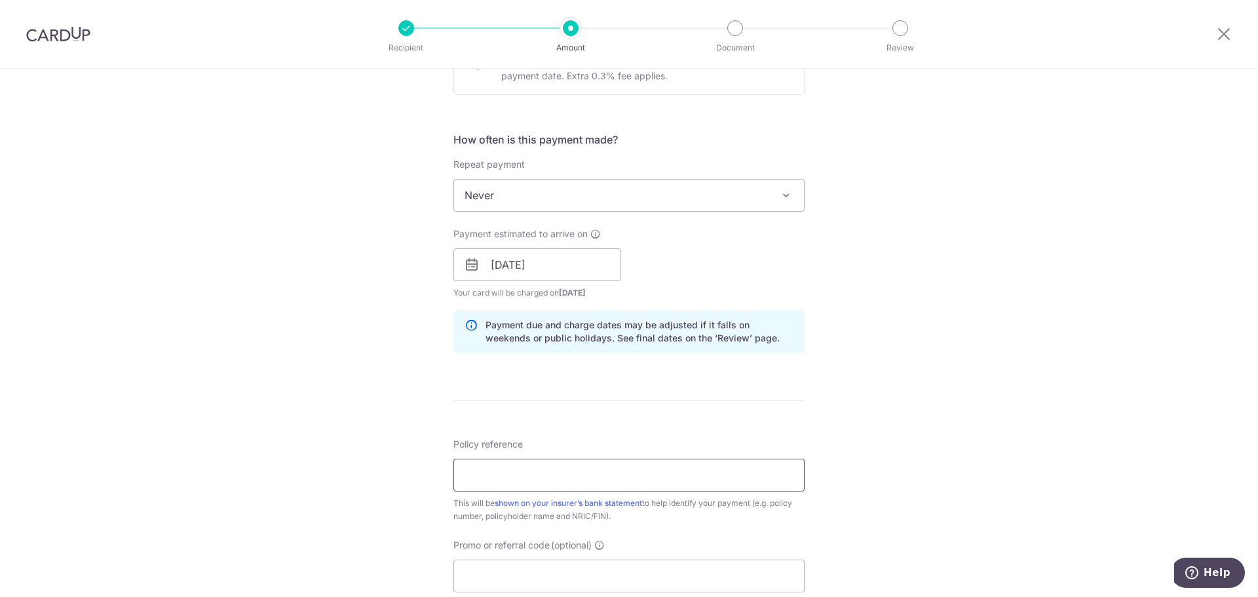
scroll to position [458, 0]
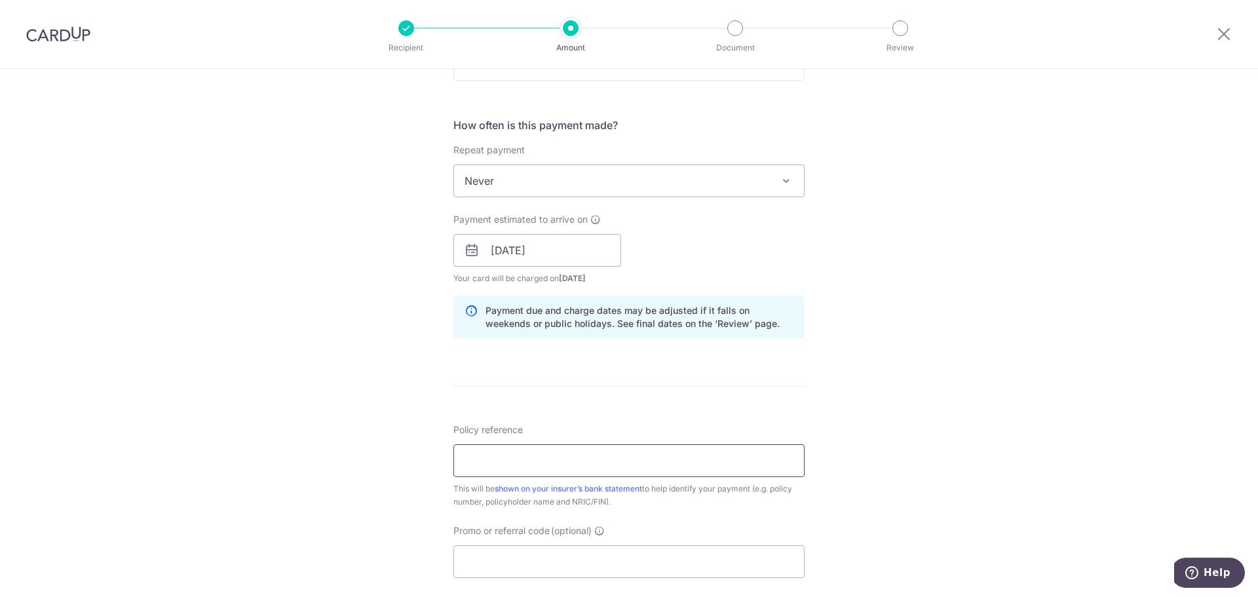
click at [584, 456] on input "Policy reference" at bounding box center [628, 460] width 351 height 33
click at [531, 456] on input "L549984234" at bounding box center [628, 460] width 351 height 33
drag, startPoint x: 538, startPoint y: 466, endPoint x: 479, endPoint y: 464, distance: 59.0
click at [479, 464] on input "L549984234" at bounding box center [628, 460] width 351 height 33
type input "L549984247"
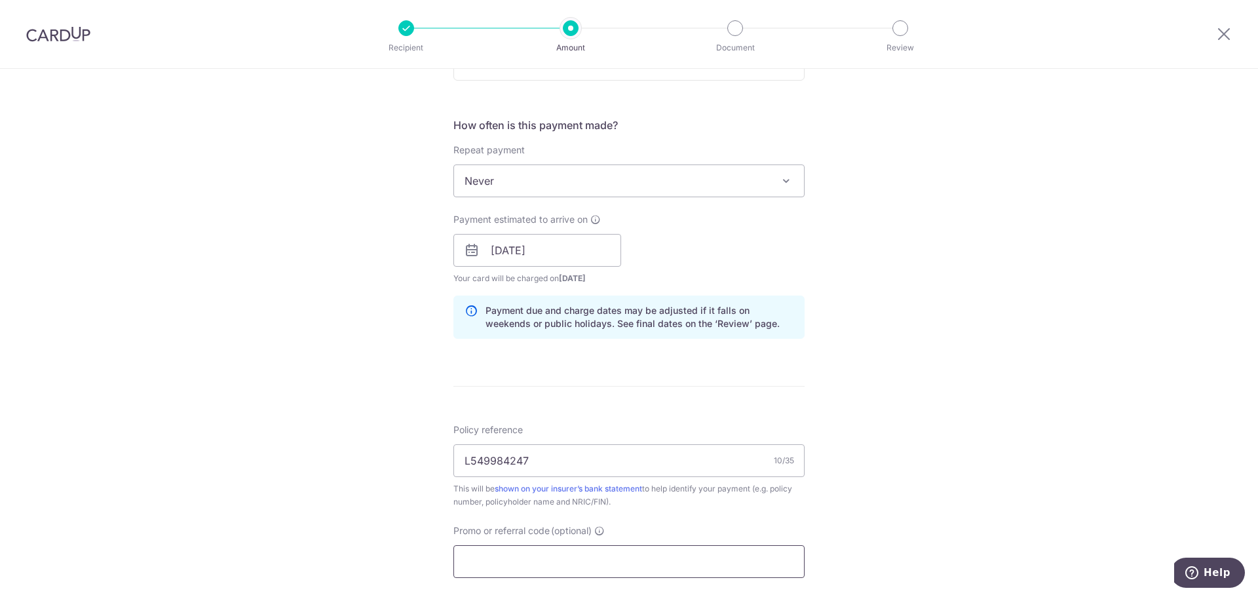
click at [628, 555] on input "Promo or referral code (optional)" at bounding box center [628, 561] width 351 height 33
type input "t"
type input "THANKYOU"
click at [867, 398] on div "Tell us more about your payment Enter payment amount SGD 682.79 682.79 Select C…" at bounding box center [629, 259] width 1258 height 1298
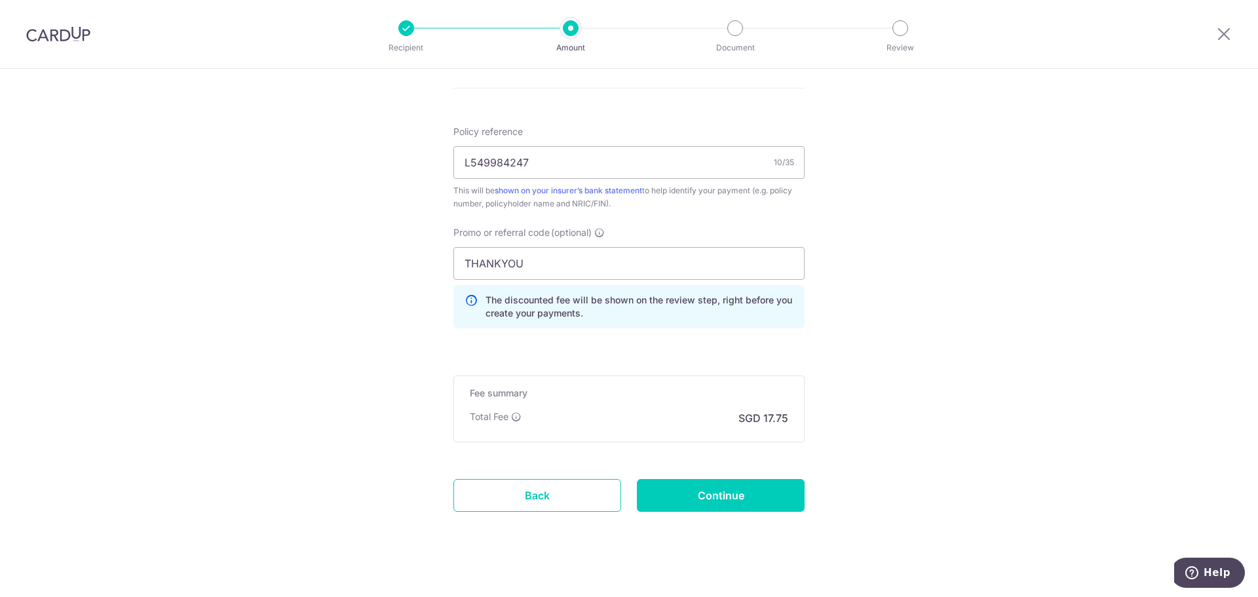
scroll to position [770, 0]
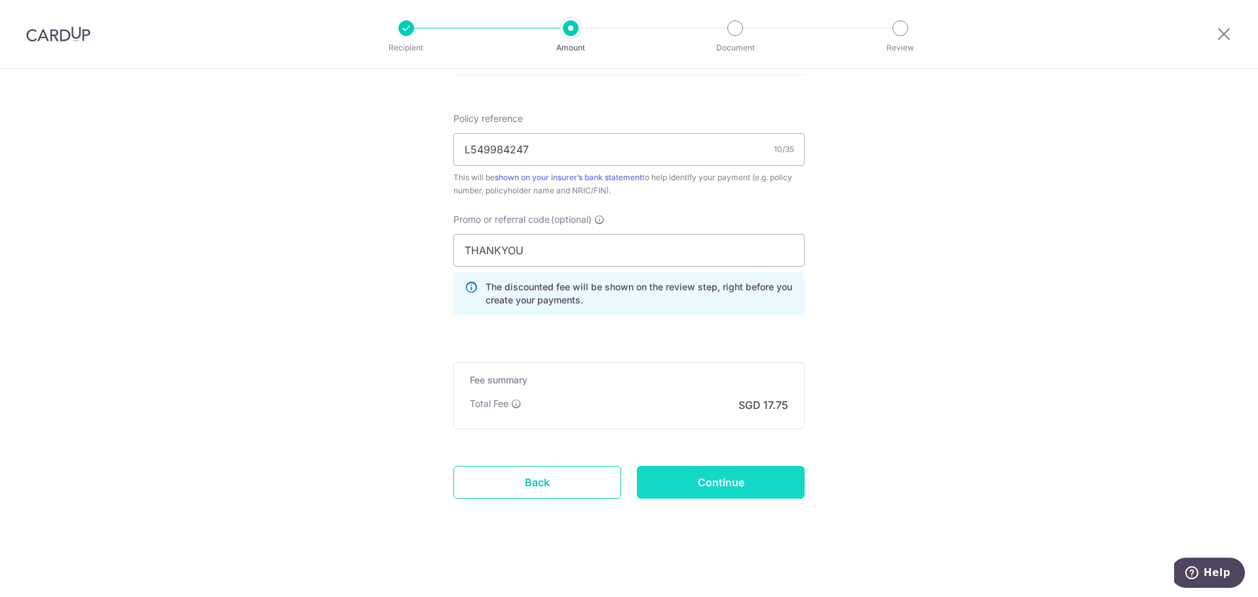
click at [758, 487] on input "Continue" at bounding box center [721, 482] width 168 height 33
type input "Create Schedule"
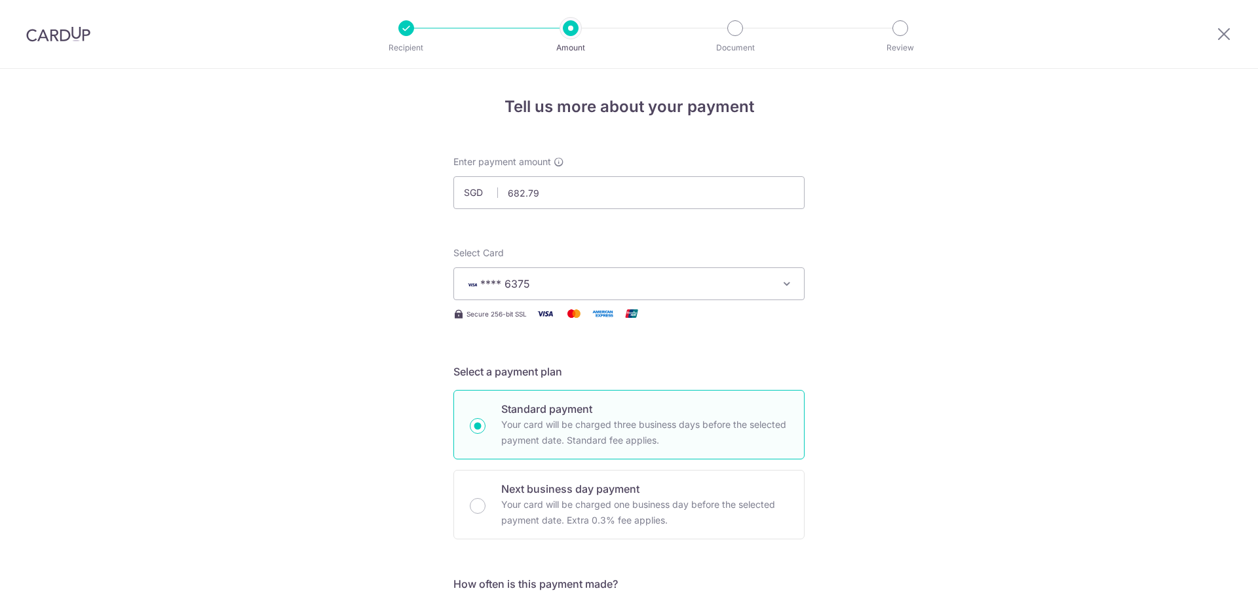
scroll to position [788, 0]
